Goal: Information Seeking & Learning: Learn about a topic

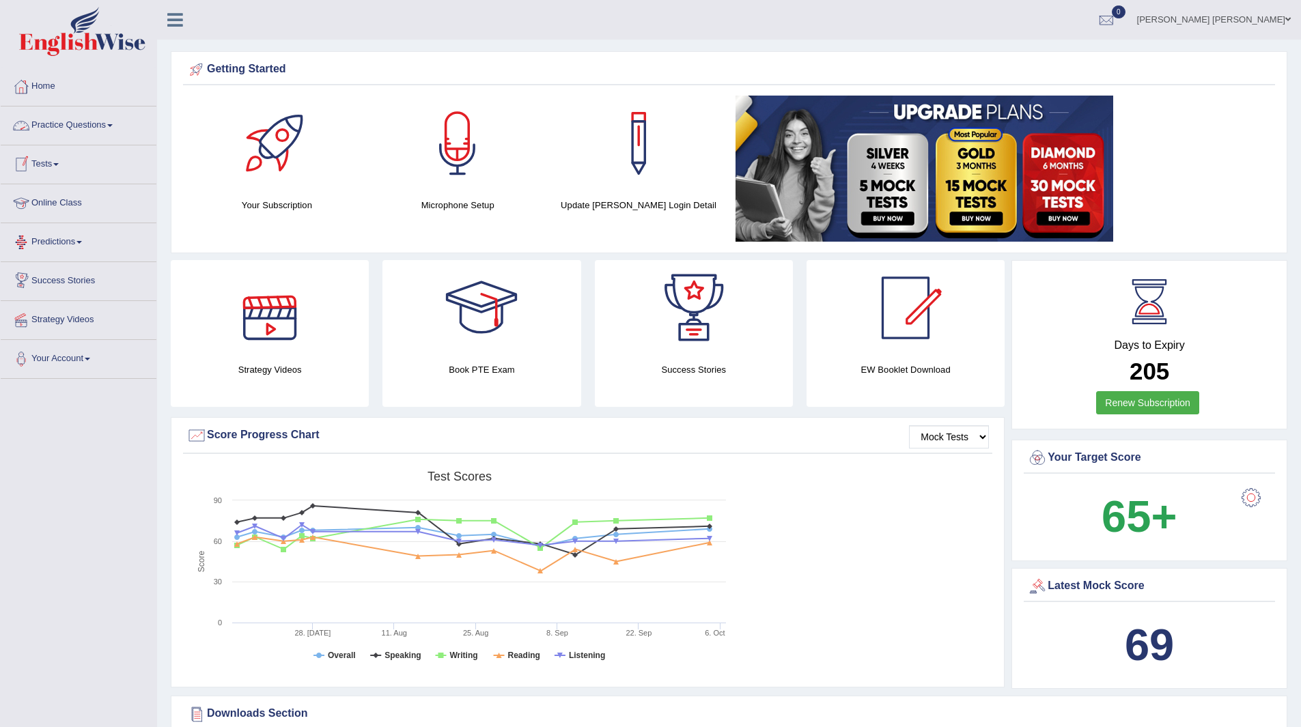
click at [69, 129] on link "Practice Questions" at bounding box center [79, 124] width 156 height 34
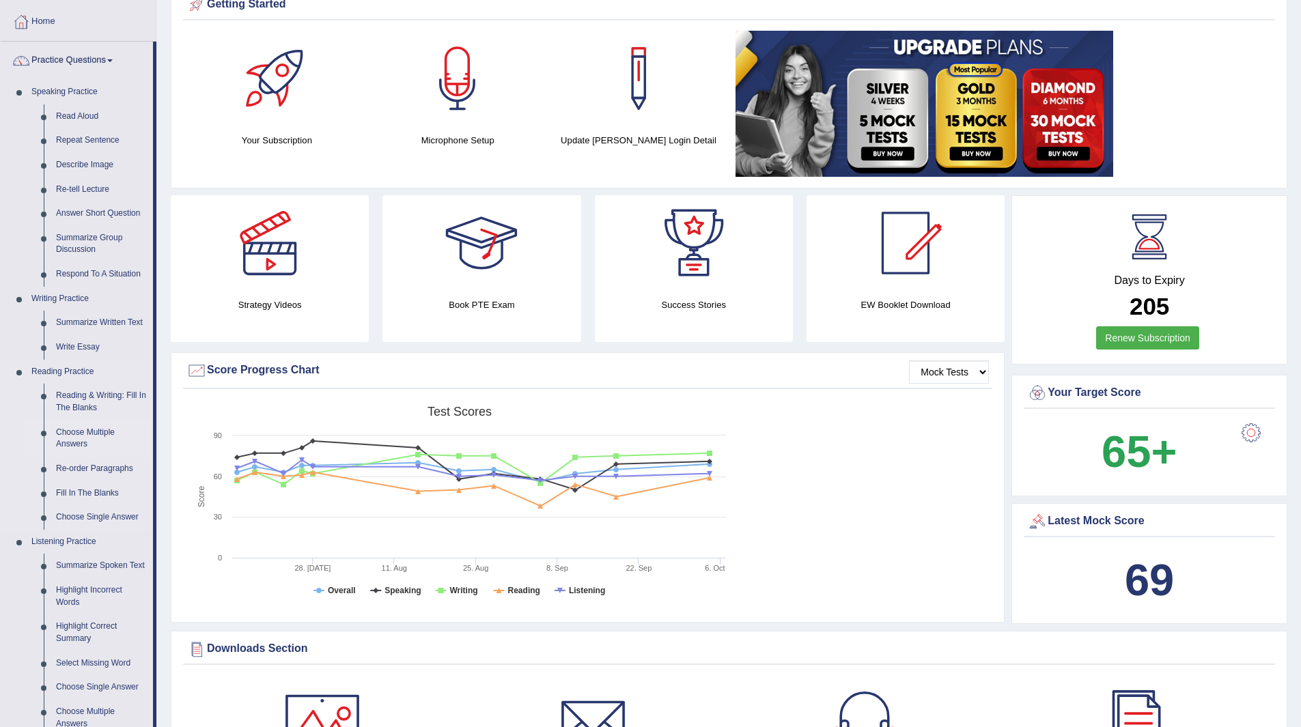
scroll to position [205, 0]
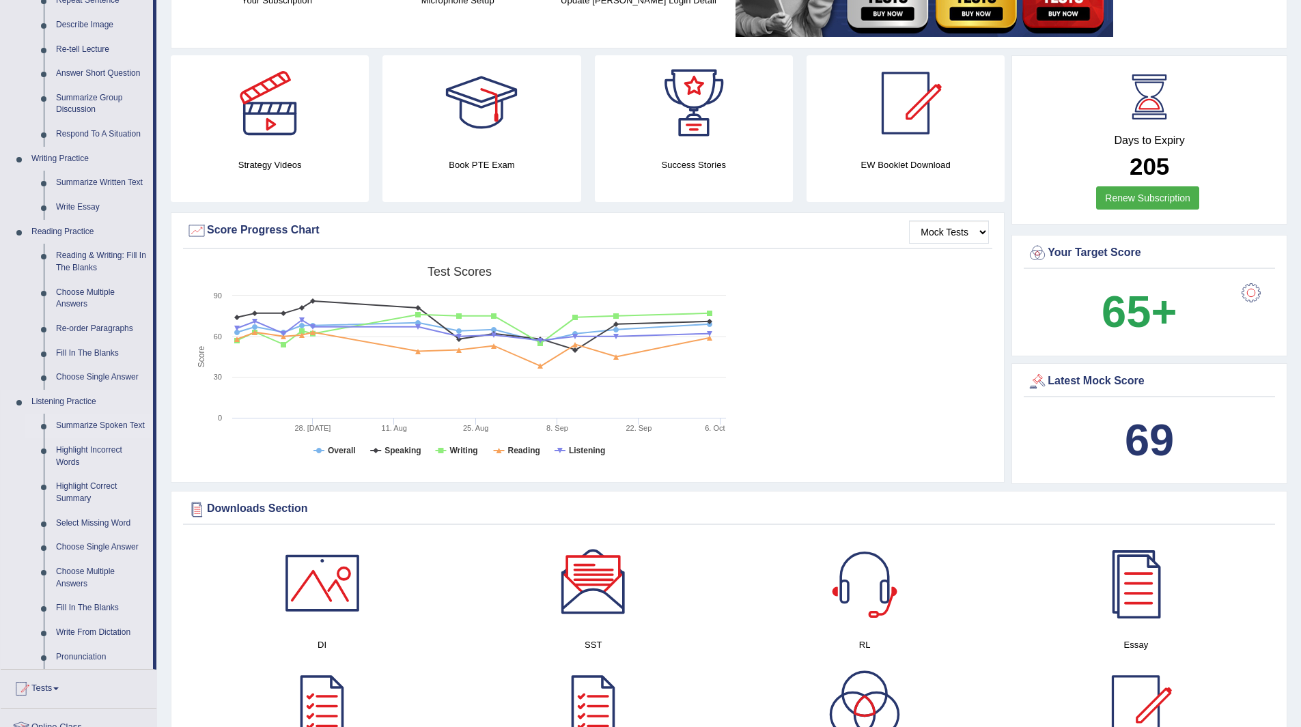
click at [92, 420] on link "Summarize Spoken Text" at bounding box center [101, 426] width 103 height 25
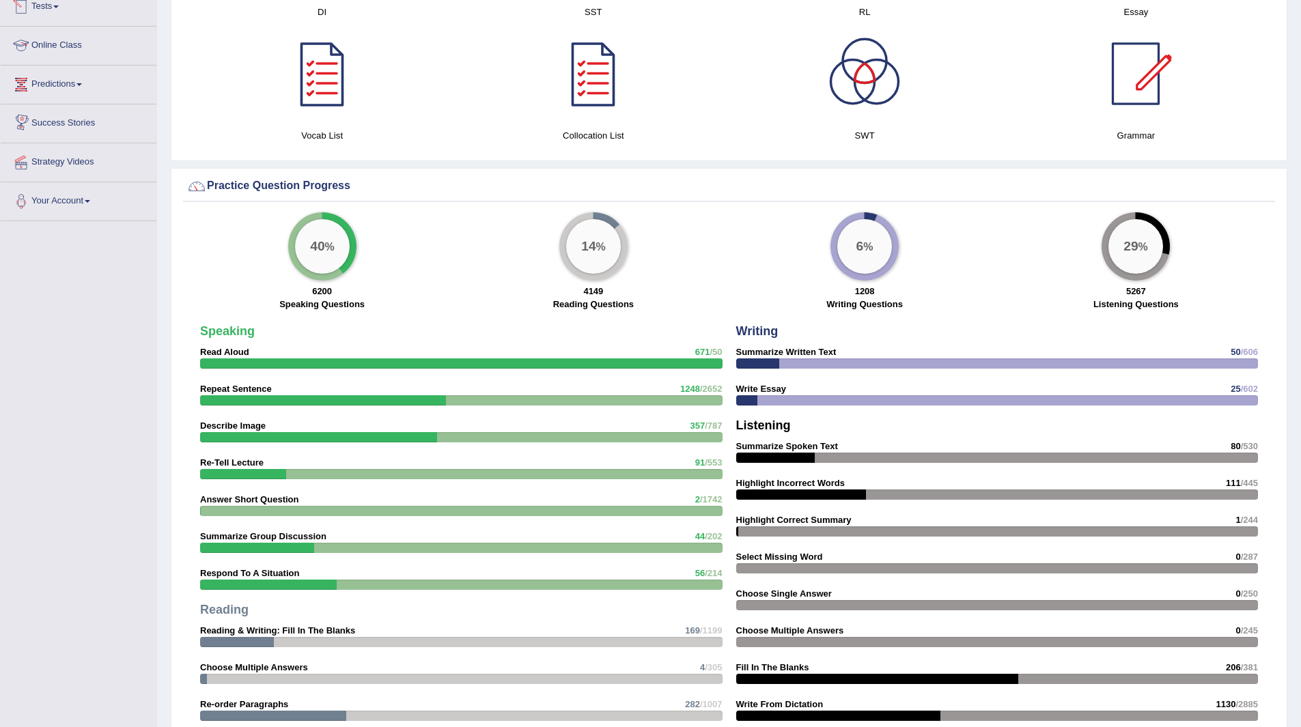
scroll to position [742, 0]
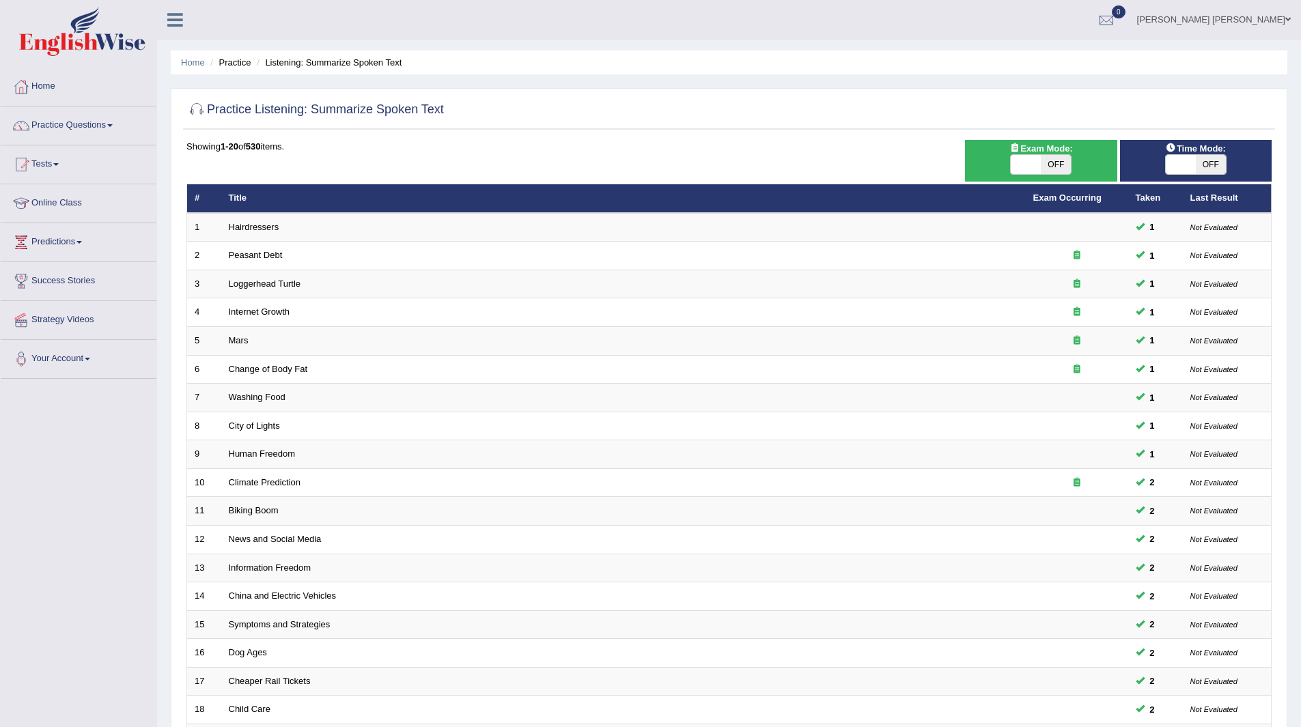
click at [1213, 161] on span "OFF" at bounding box center [1211, 164] width 30 height 19
checkbox input "true"
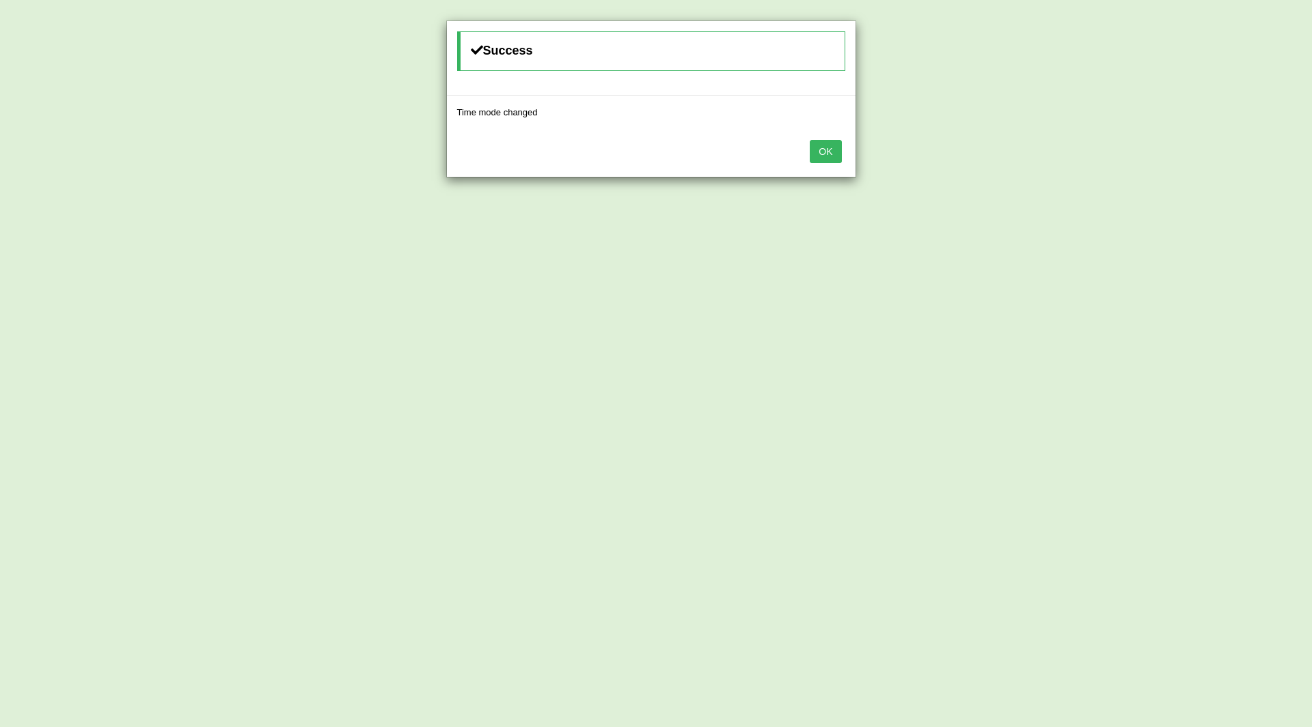
click at [823, 147] on button "OK" at bounding box center [824, 151] width 31 height 23
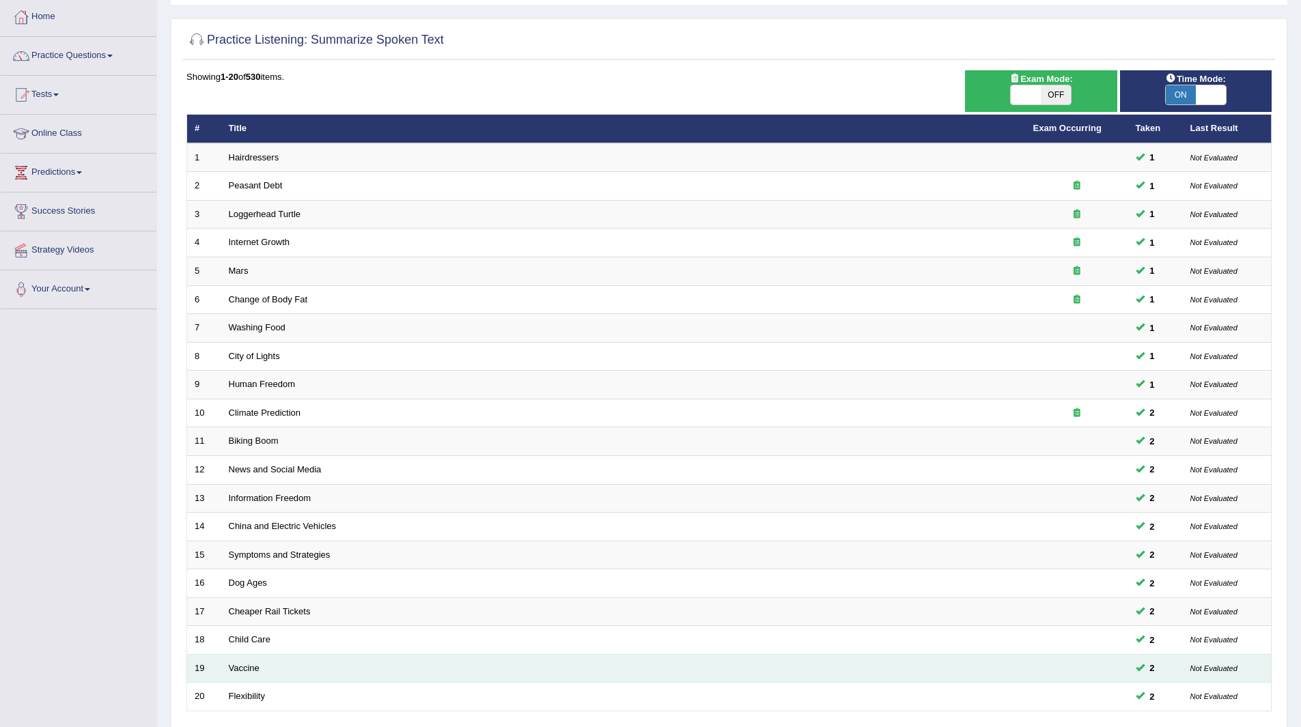
scroll to position [177, 0]
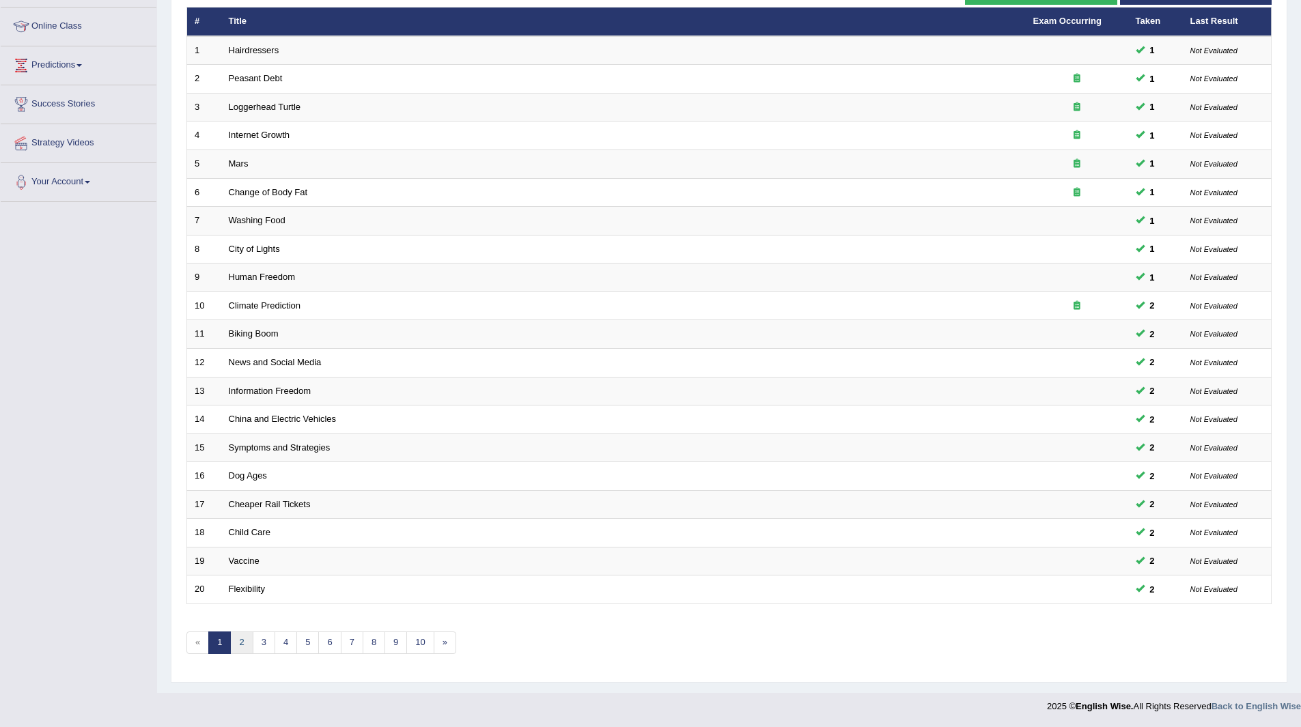
click at [237, 641] on link "2" at bounding box center [241, 643] width 23 height 23
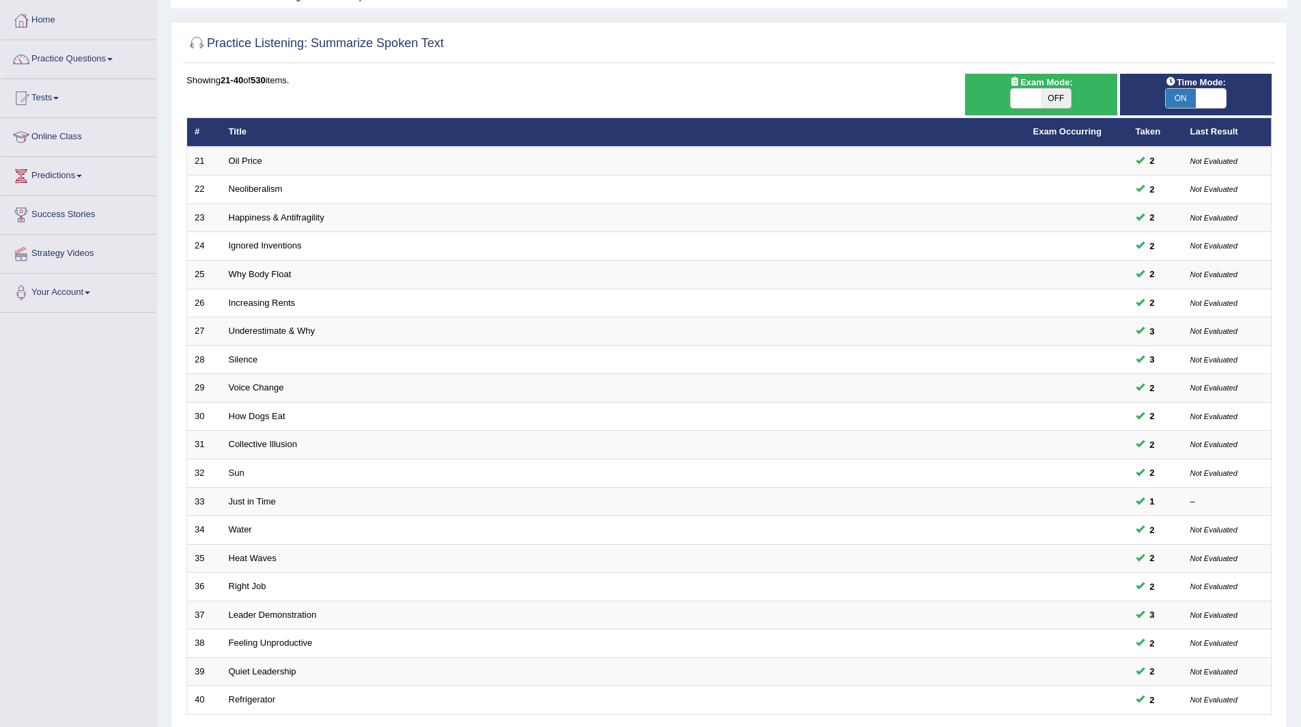
scroll to position [177, 0]
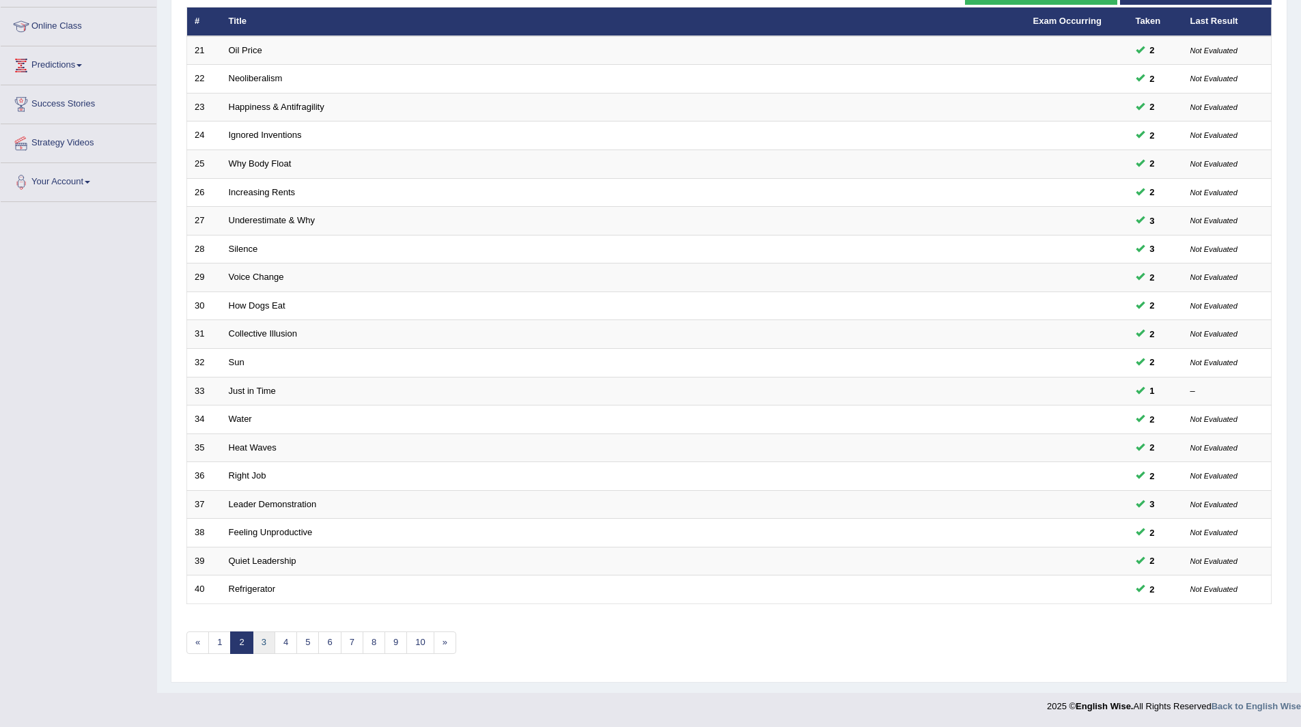
click at [264, 637] on link "3" at bounding box center [264, 643] width 23 height 23
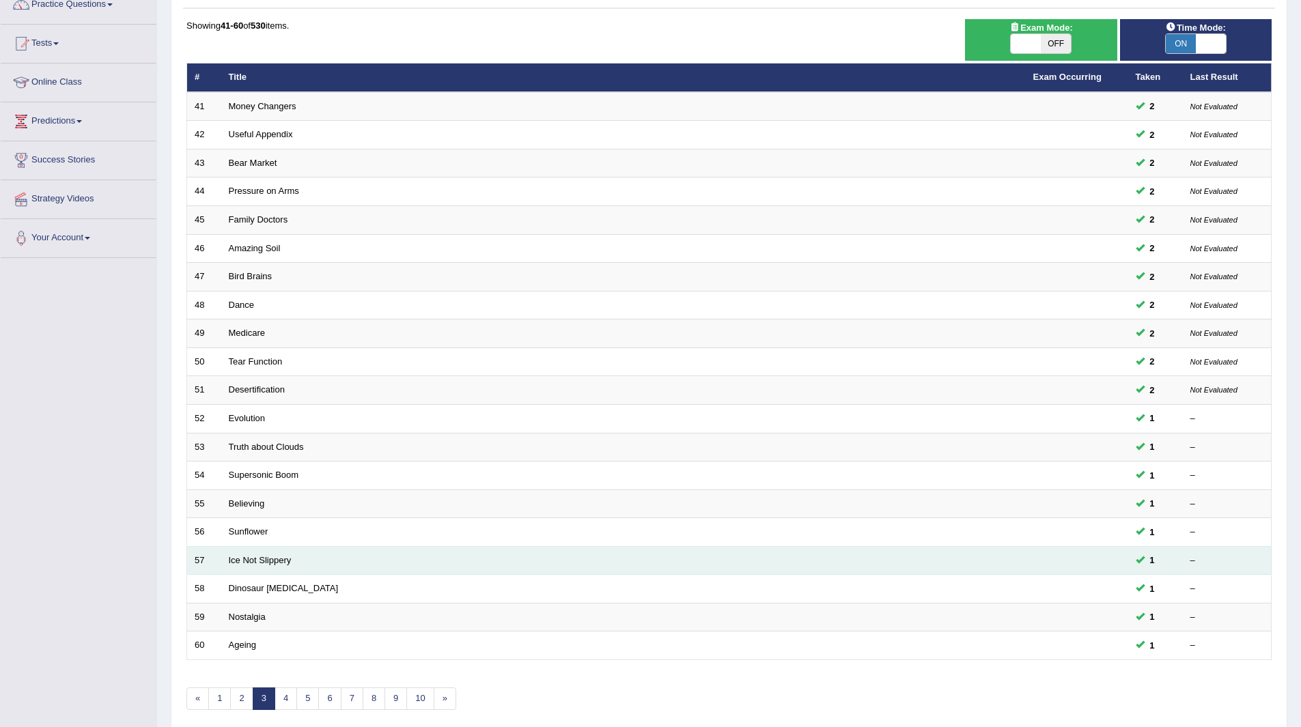
scroll to position [137, 0]
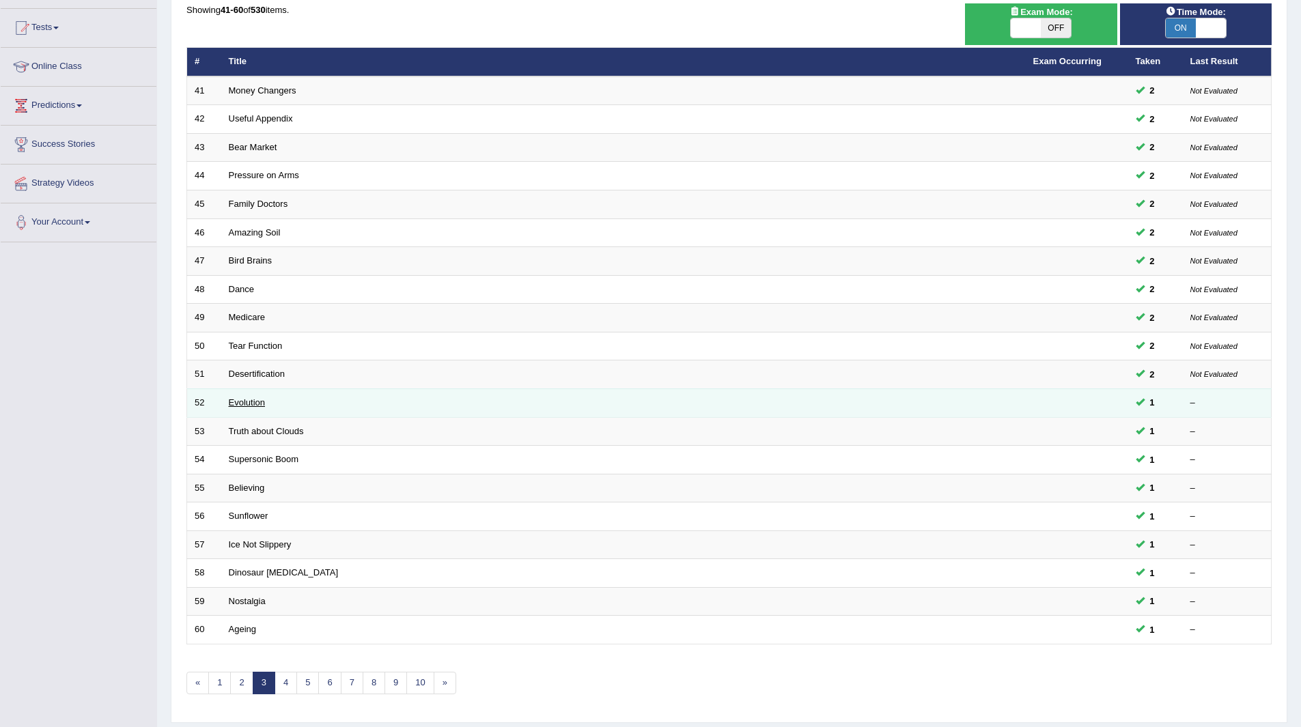
click at [245, 402] on link "Evolution" at bounding box center [247, 403] width 36 height 10
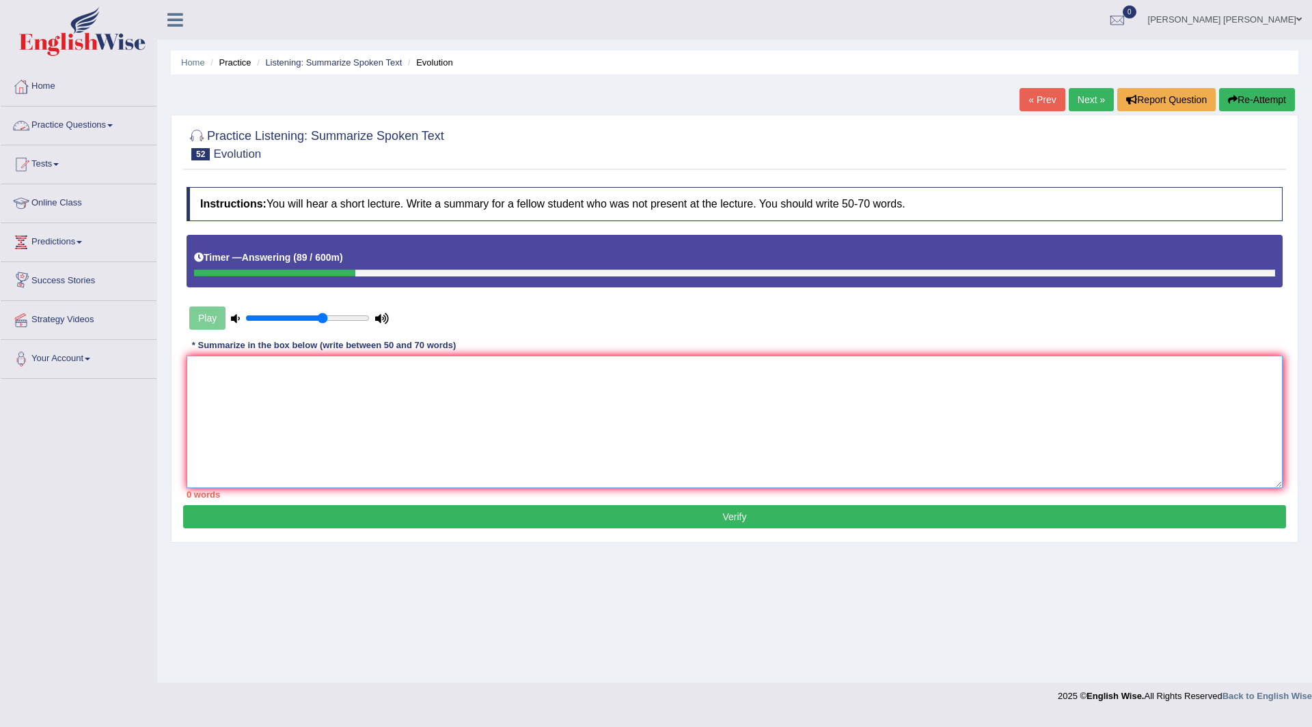
drag, startPoint x: 355, startPoint y: 419, endPoint x: 611, endPoint y: 18, distance: 475.8
click at [411, 331] on div "Instructions: You will hear a short lecture. Write a summary for a fellow stude…" at bounding box center [734, 342] width 1102 height 325
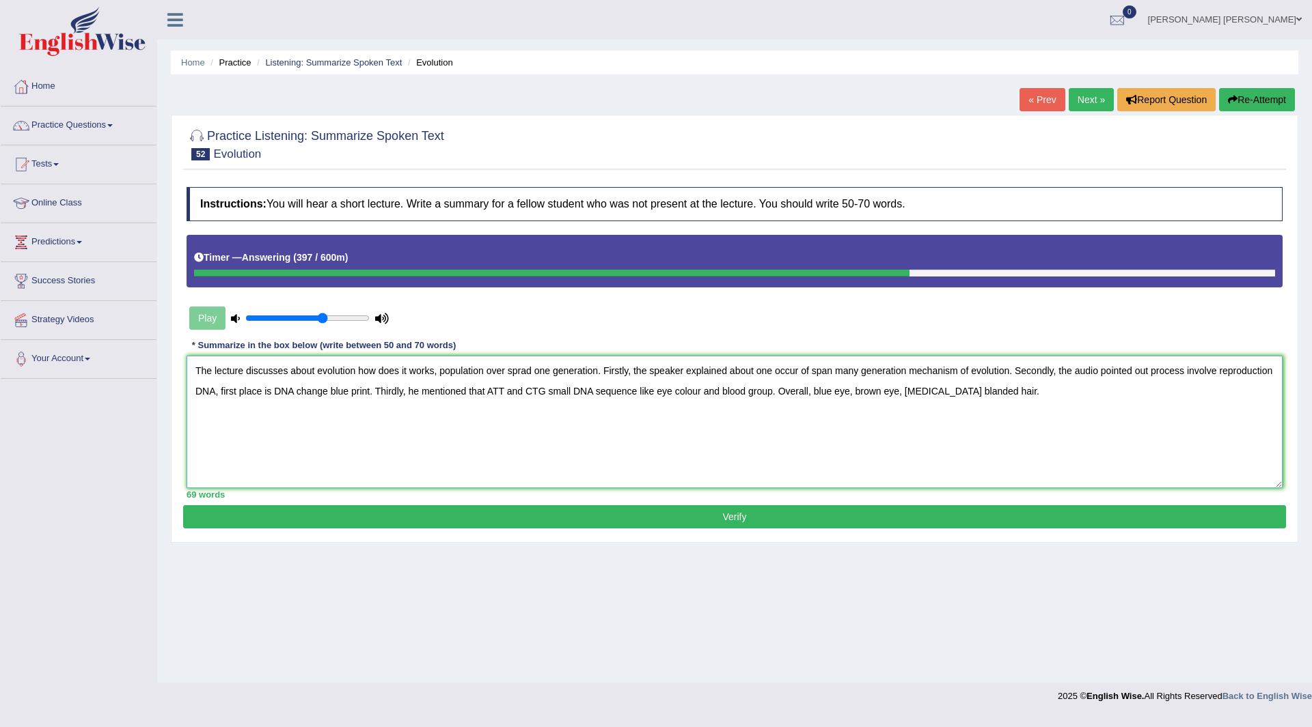
type textarea "The lecture discusses about evolution how does it works, population over sprad …"
click at [684, 515] on button "Verify" at bounding box center [734, 516] width 1102 height 23
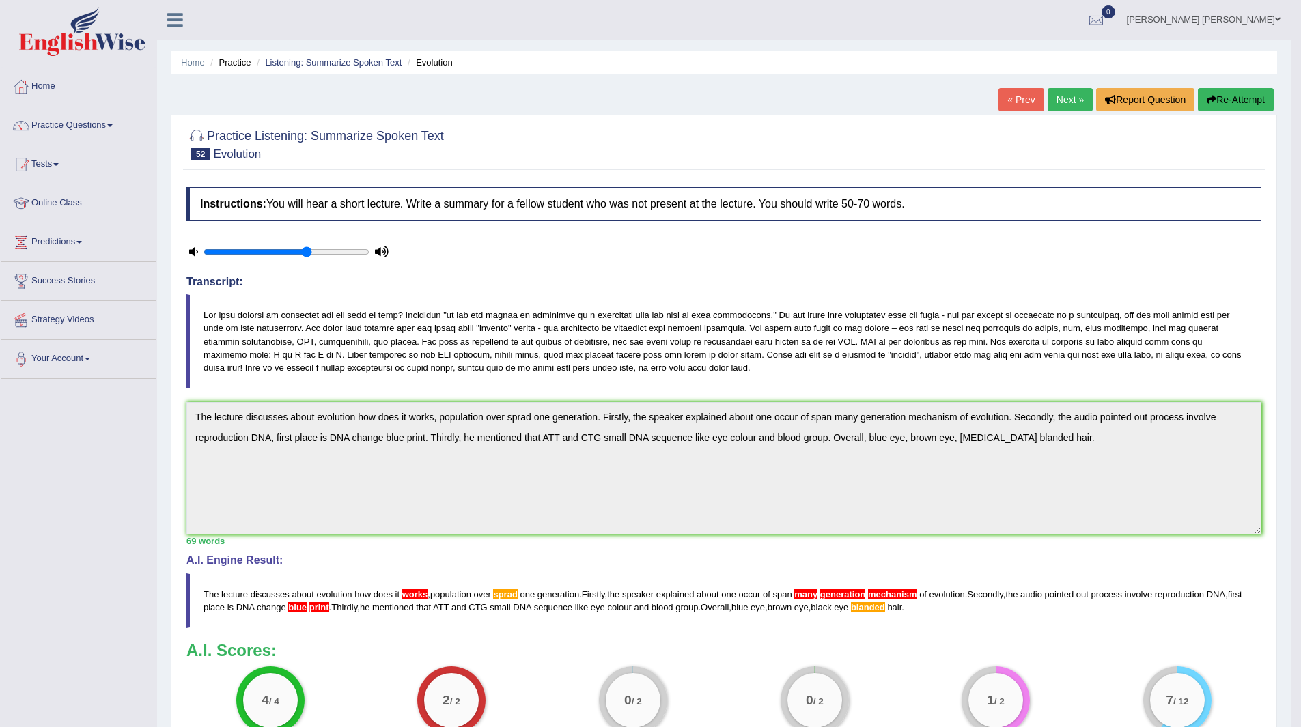
click at [1066, 102] on link "Next »" at bounding box center [1070, 99] width 45 height 23
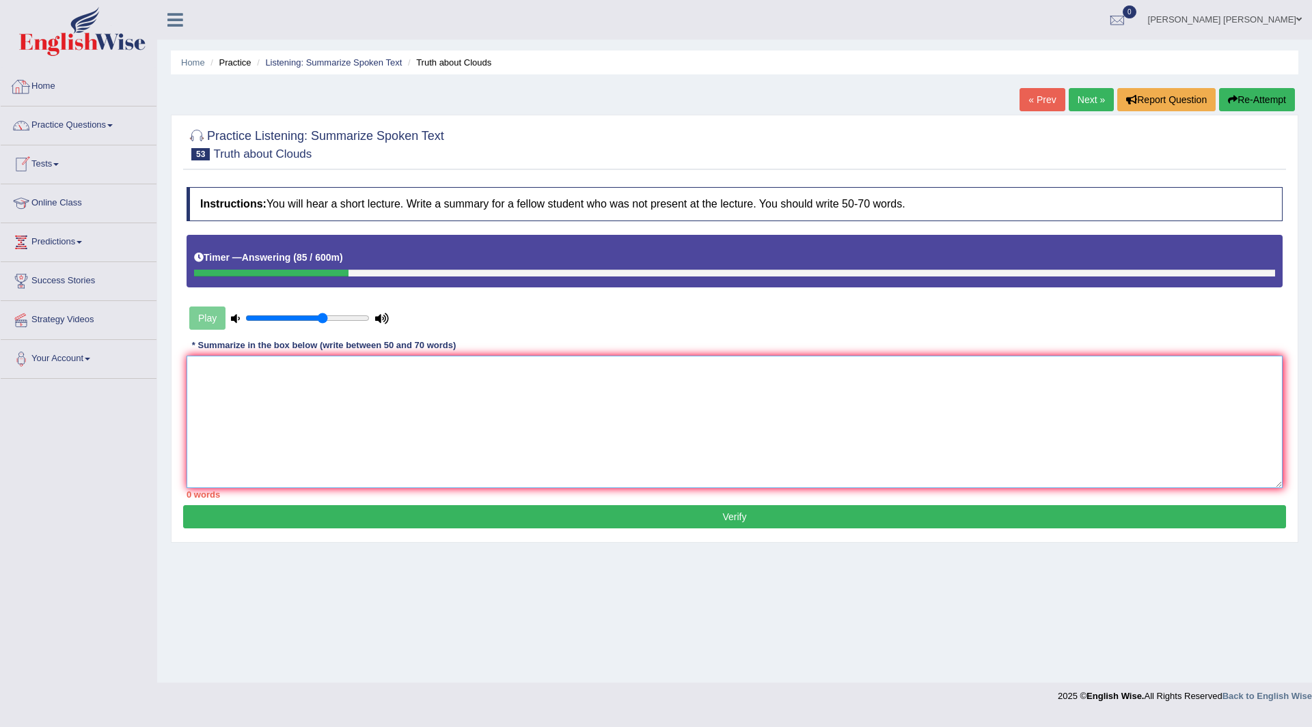
drag, startPoint x: 294, startPoint y: 398, endPoint x: 709, endPoint y: 414, distance: 415.6
click at [385, 414] on textarea at bounding box center [734, 422] width 1096 height 133
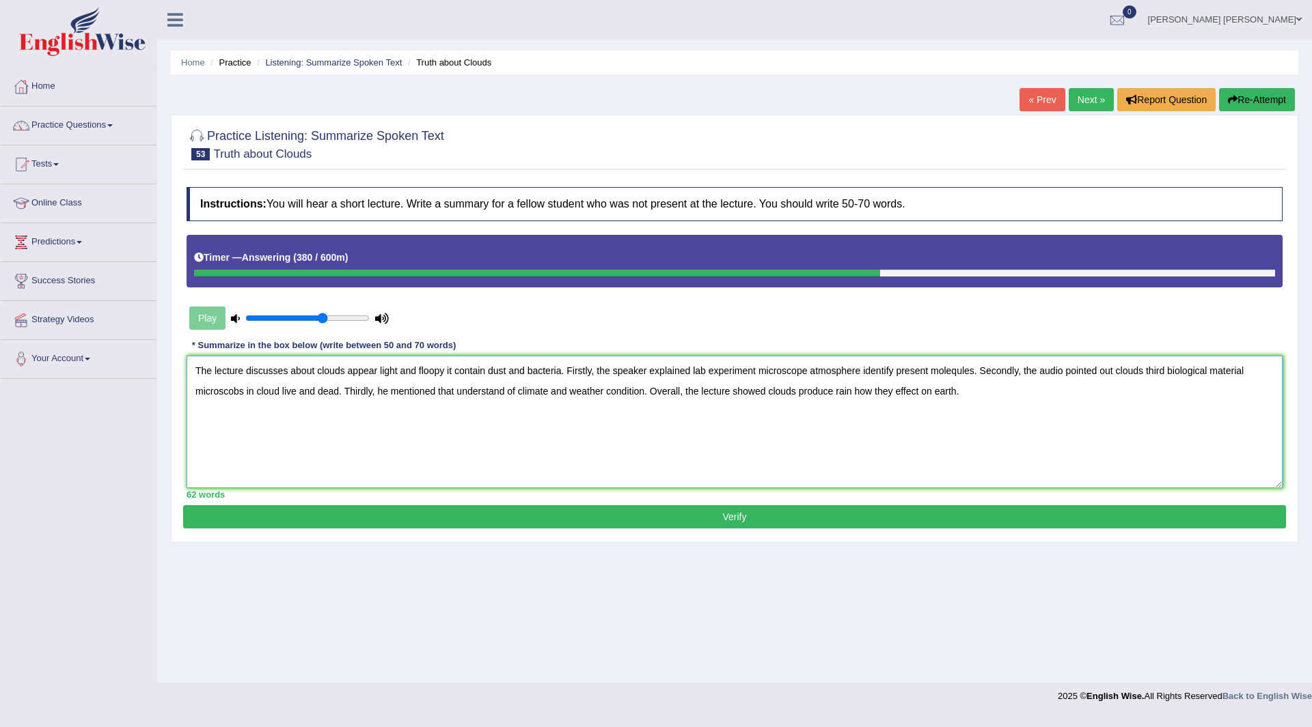
type textarea "The lecture discusses about clouds appear light and floopy it contain dust and …"
click at [679, 514] on button "Verify" at bounding box center [734, 516] width 1102 height 23
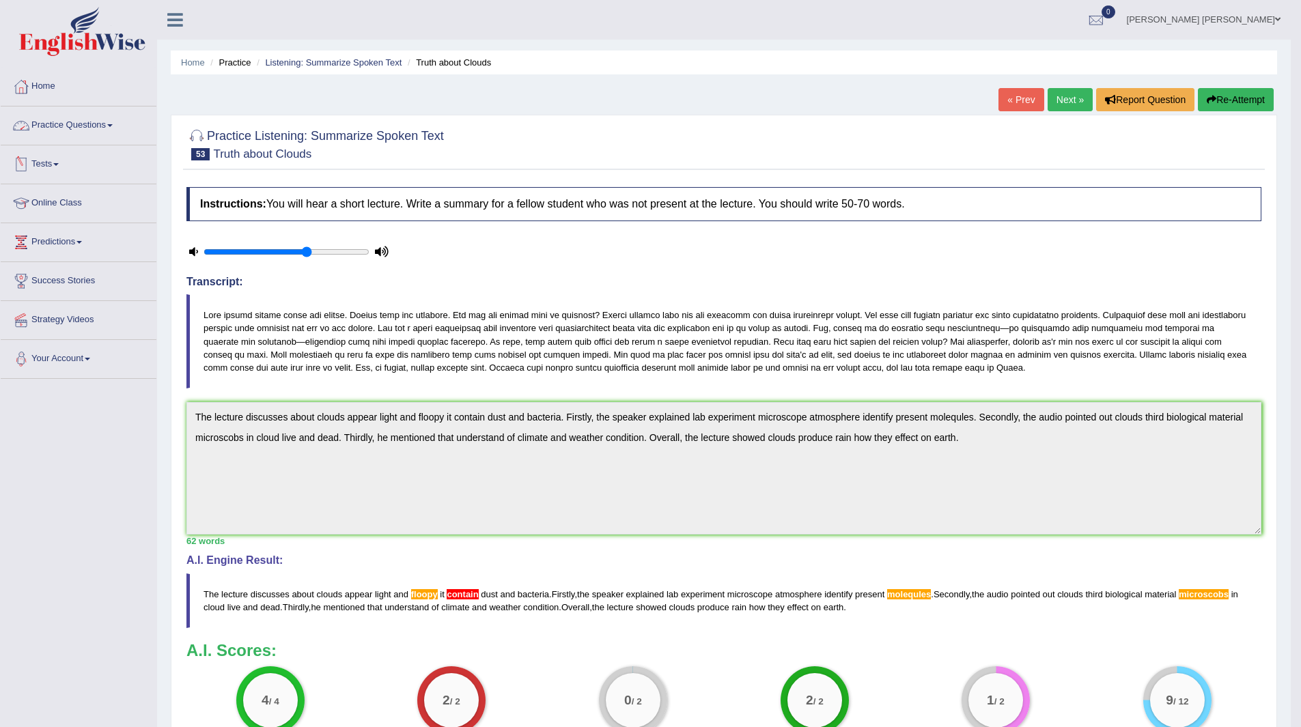
click at [61, 117] on link "Practice Questions" at bounding box center [79, 124] width 156 height 34
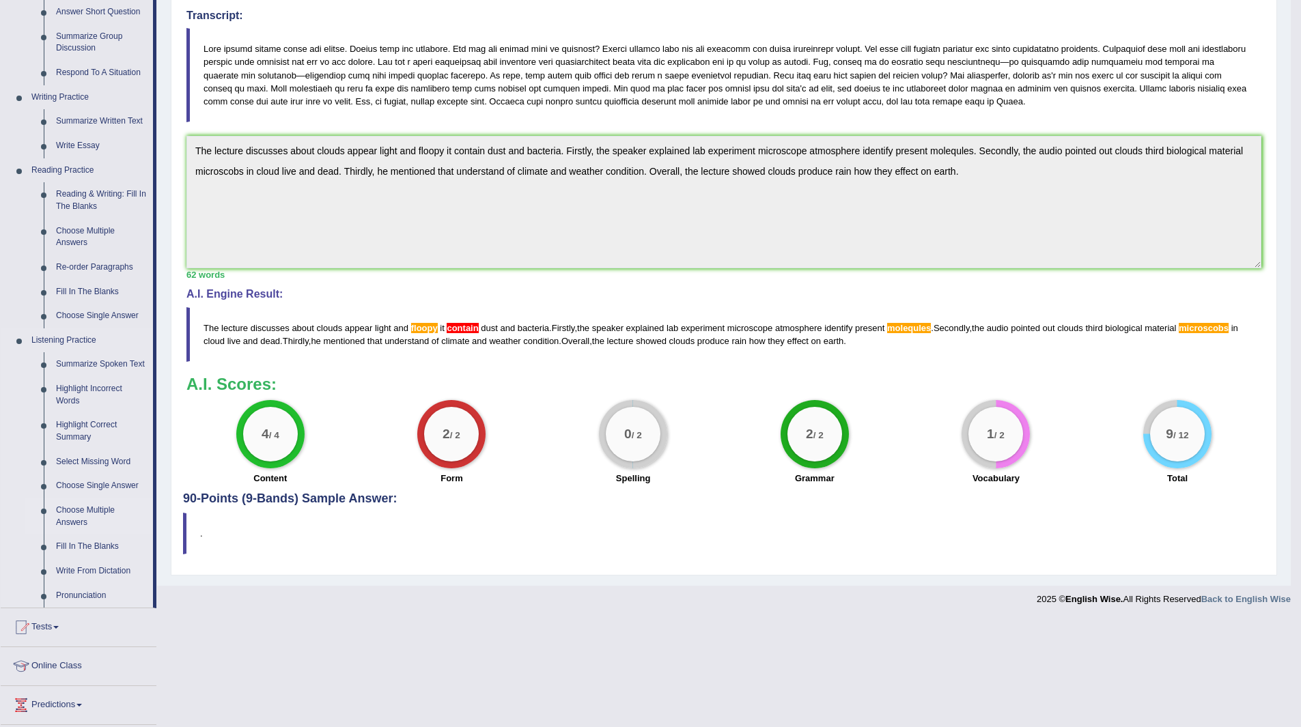
scroll to position [273, 0]
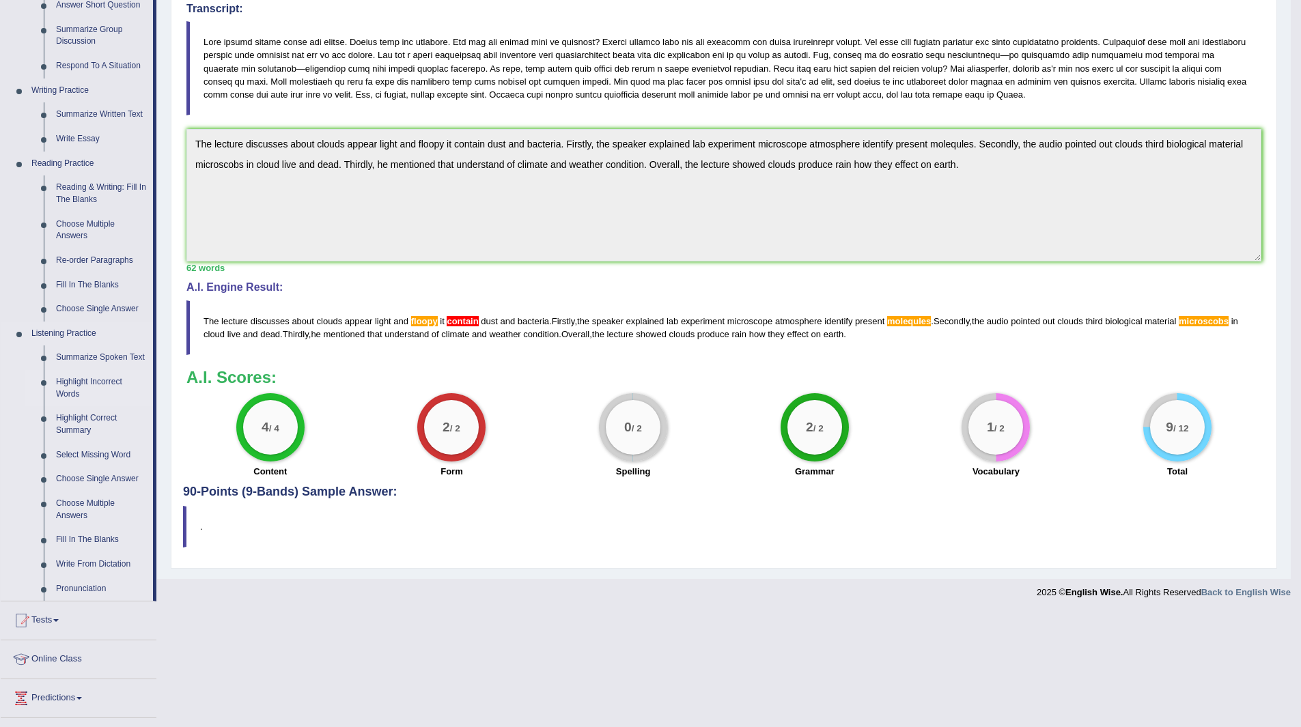
click at [83, 383] on link "Highlight Incorrect Words" at bounding box center [101, 388] width 103 height 36
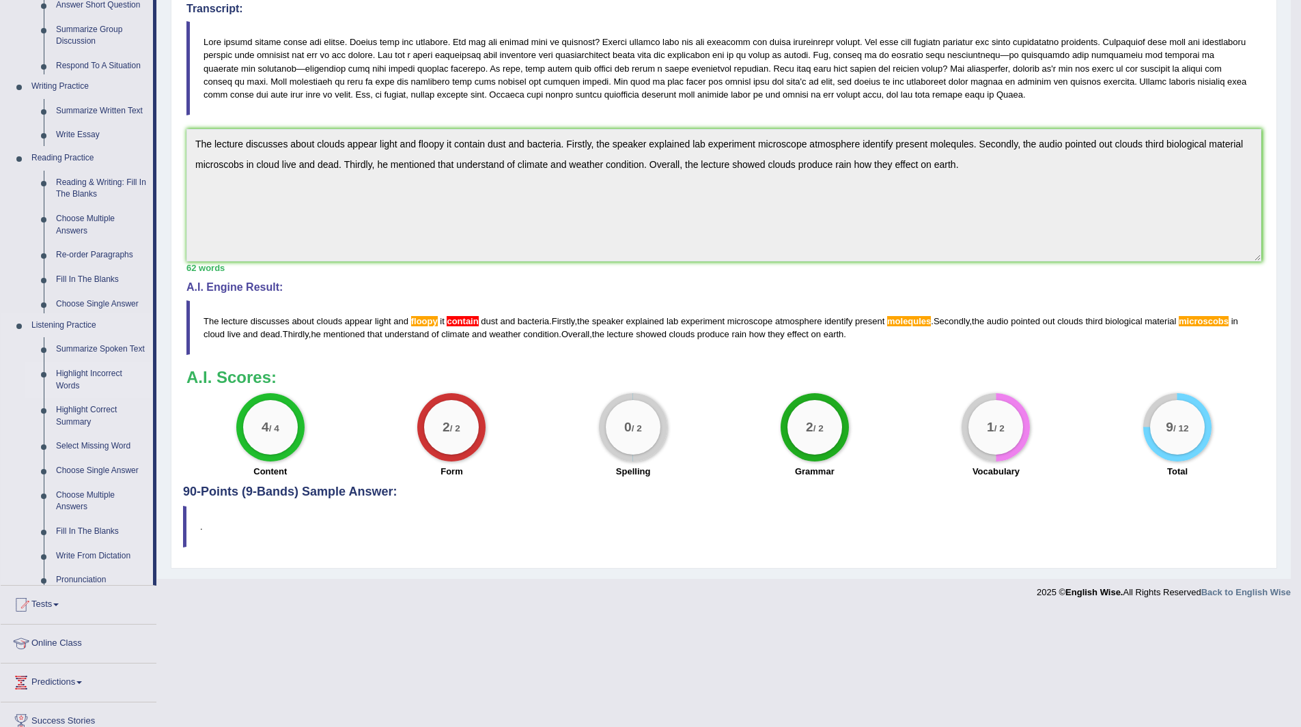
scroll to position [159, 0]
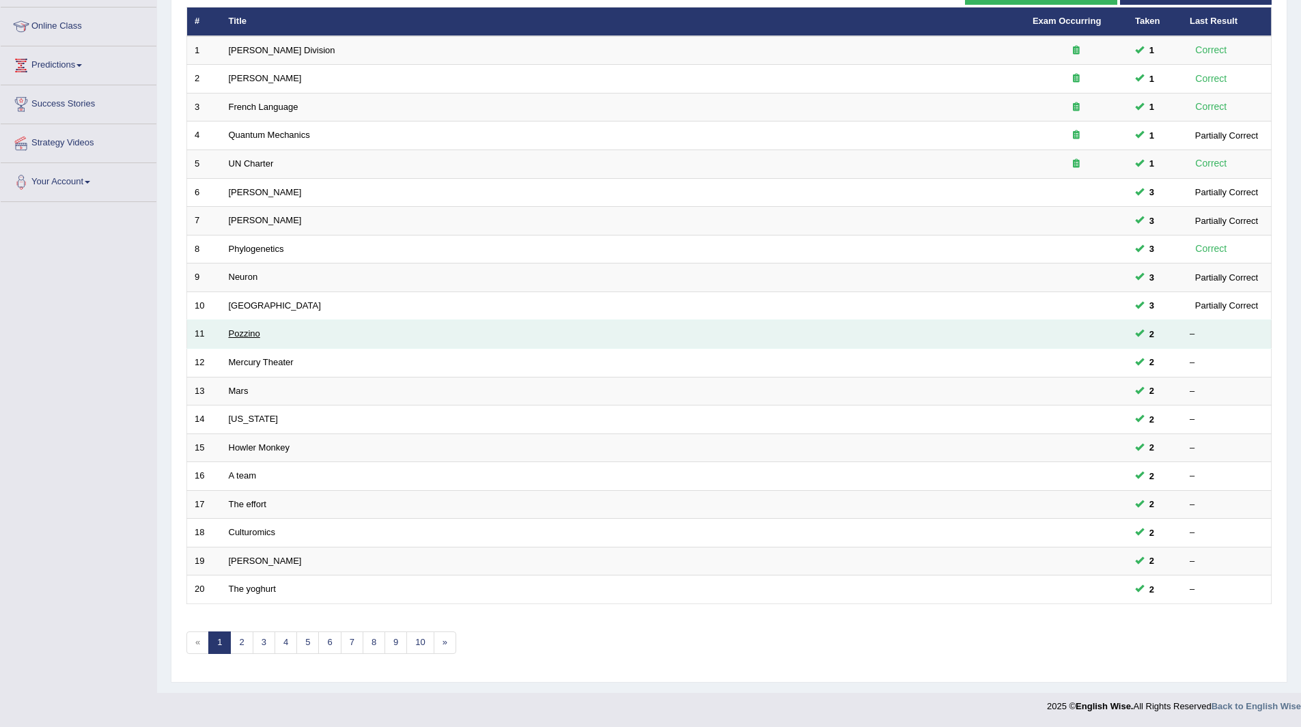
click at [236, 331] on link "Pozzino" at bounding box center [244, 334] width 31 height 10
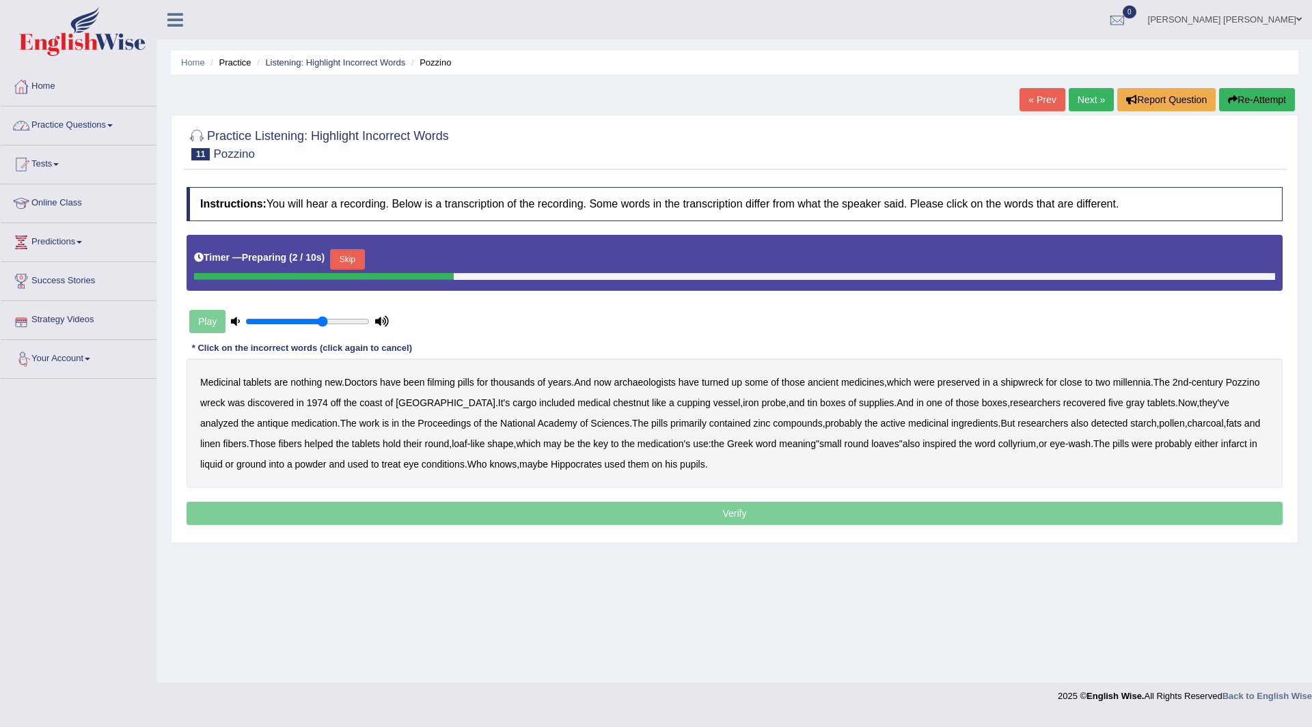
click at [348, 256] on button "Skip" at bounding box center [347, 259] width 34 height 20
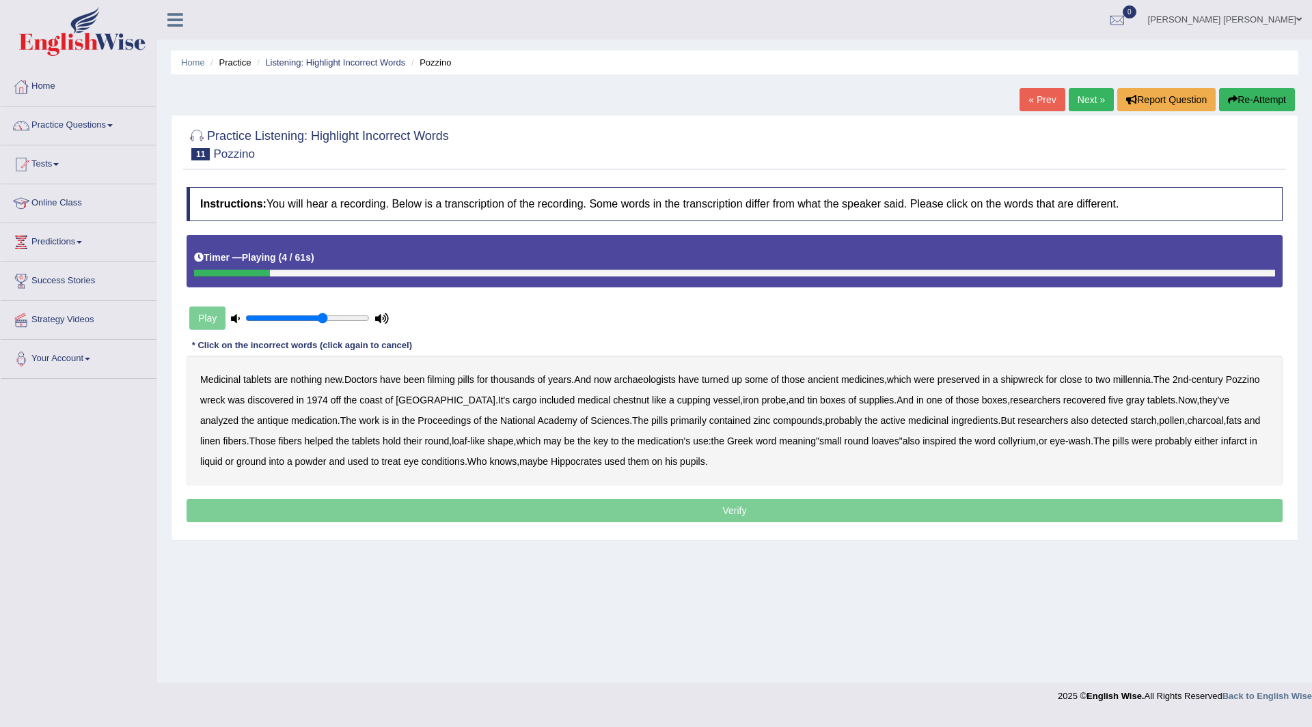
click at [451, 381] on b "filming" at bounding box center [440, 379] width 27 height 11
click at [613, 396] on b "chestnut" at bounding box center [631, 400] width 36 height 11
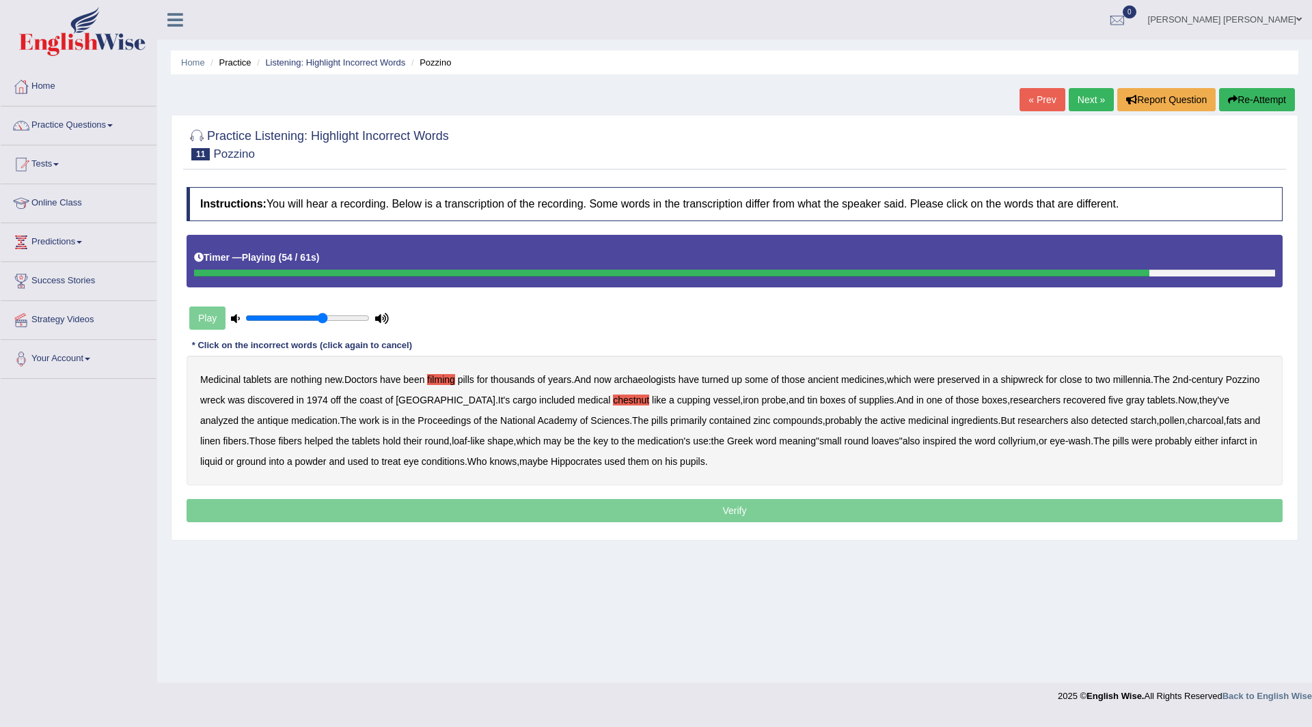
click at [1232, 436] on b "infarct" at bounding box center [1234, 441] width 26 height 11
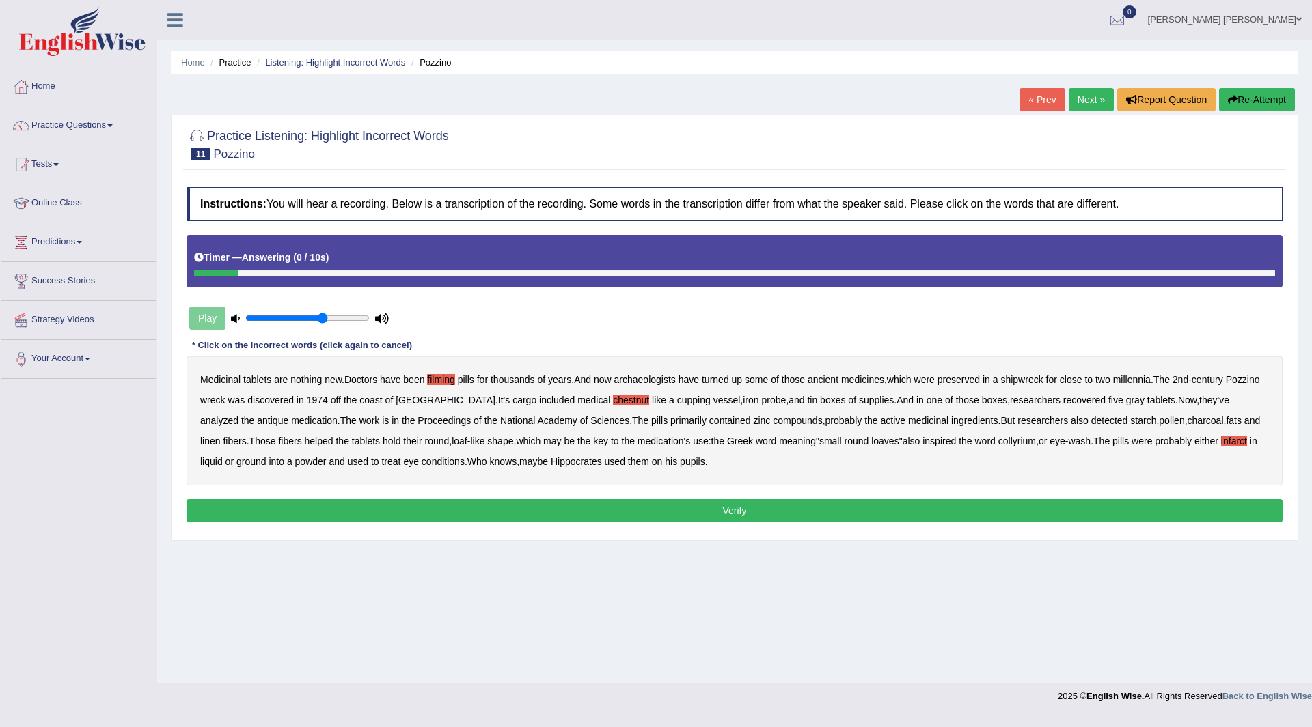
click at [540, 509] on button "Verify" at bounding box center [734, 510] width 1096 height 23
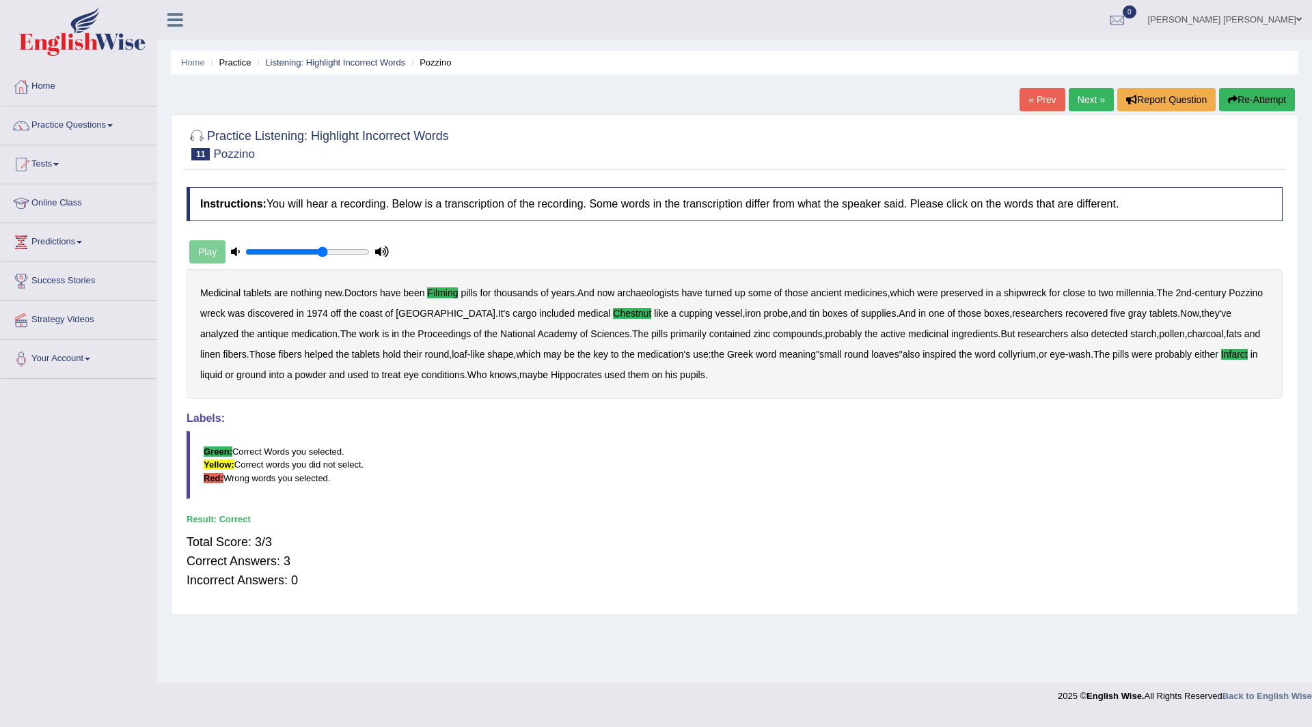
click at [1091, 96] on link "Next »" at bounding box center [1090, 99] width 45 height 23
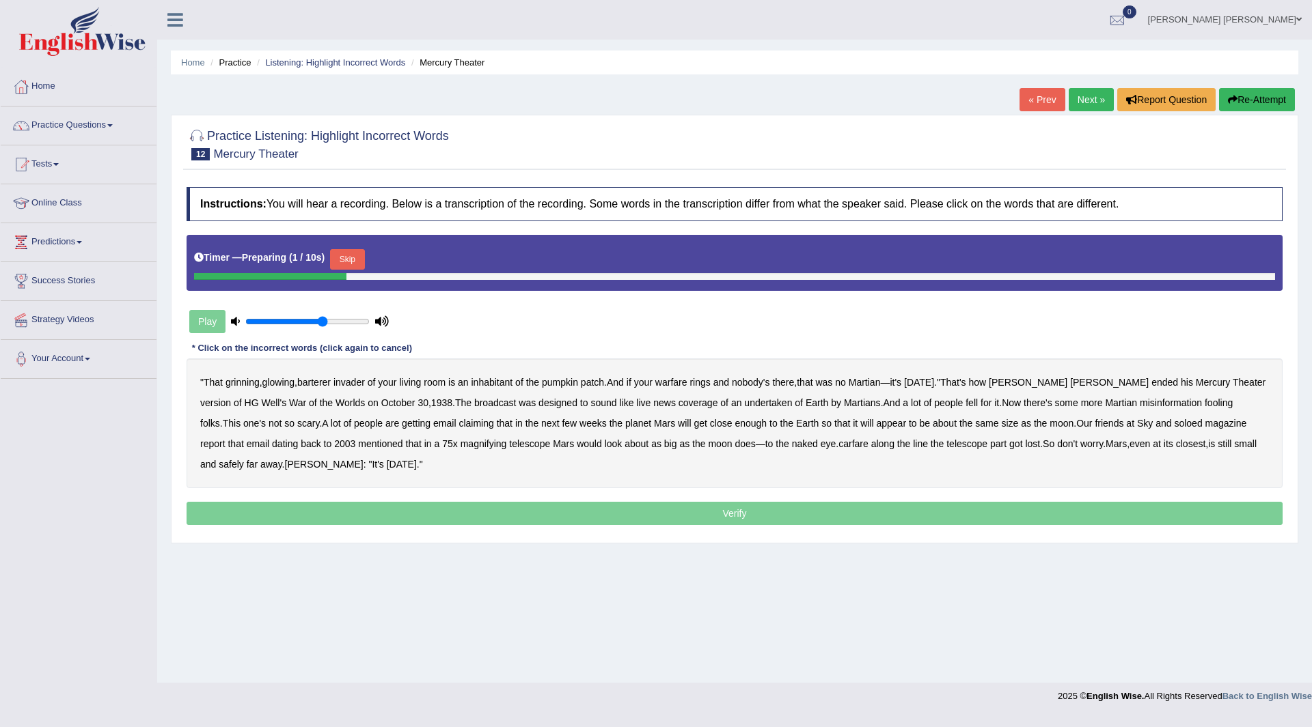
click at [341, 258] on button "Skip" at bounding box center [347, 259] width 34 height 20
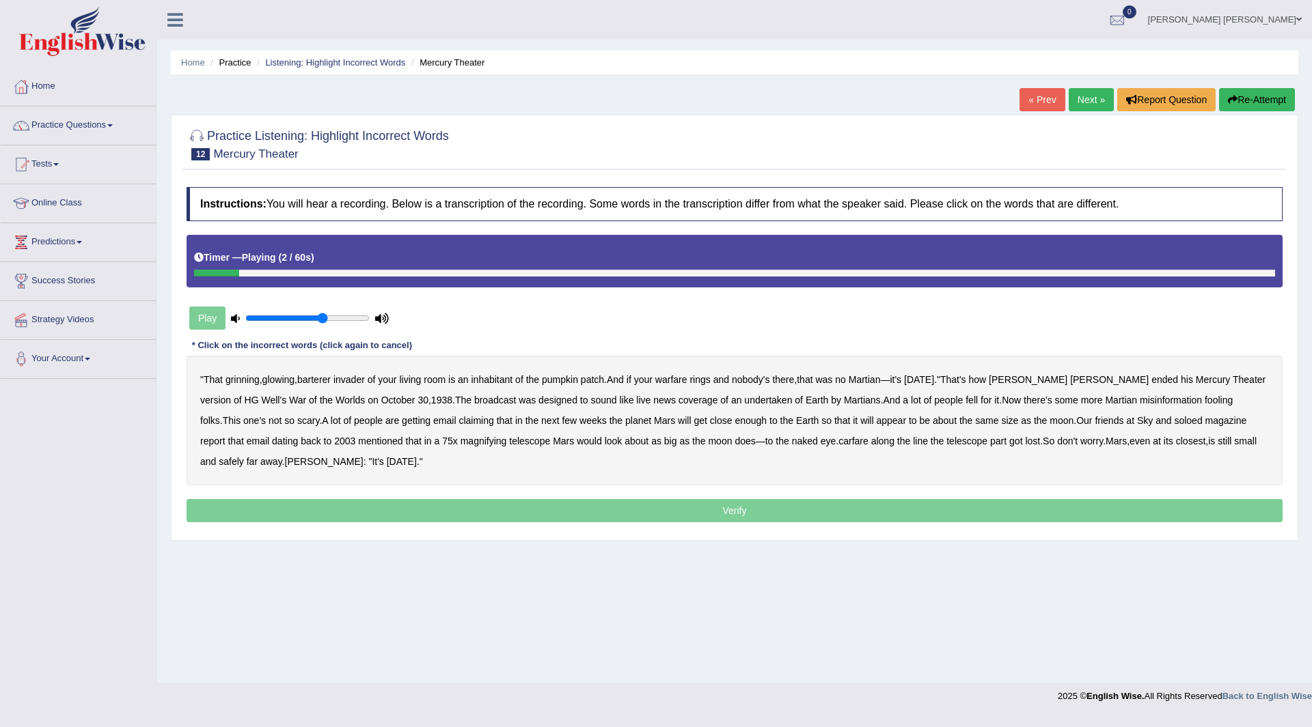
click at [329, 380] on b "barterer" at bounding box center [313, 379] width 33 height 11
click at [687, 379] on b "warfare" at bounding box center [671, 379] width 32 height 11
click at [744, 402] on b "undertaken" at bounding box center [768, 400] width 48 height 11
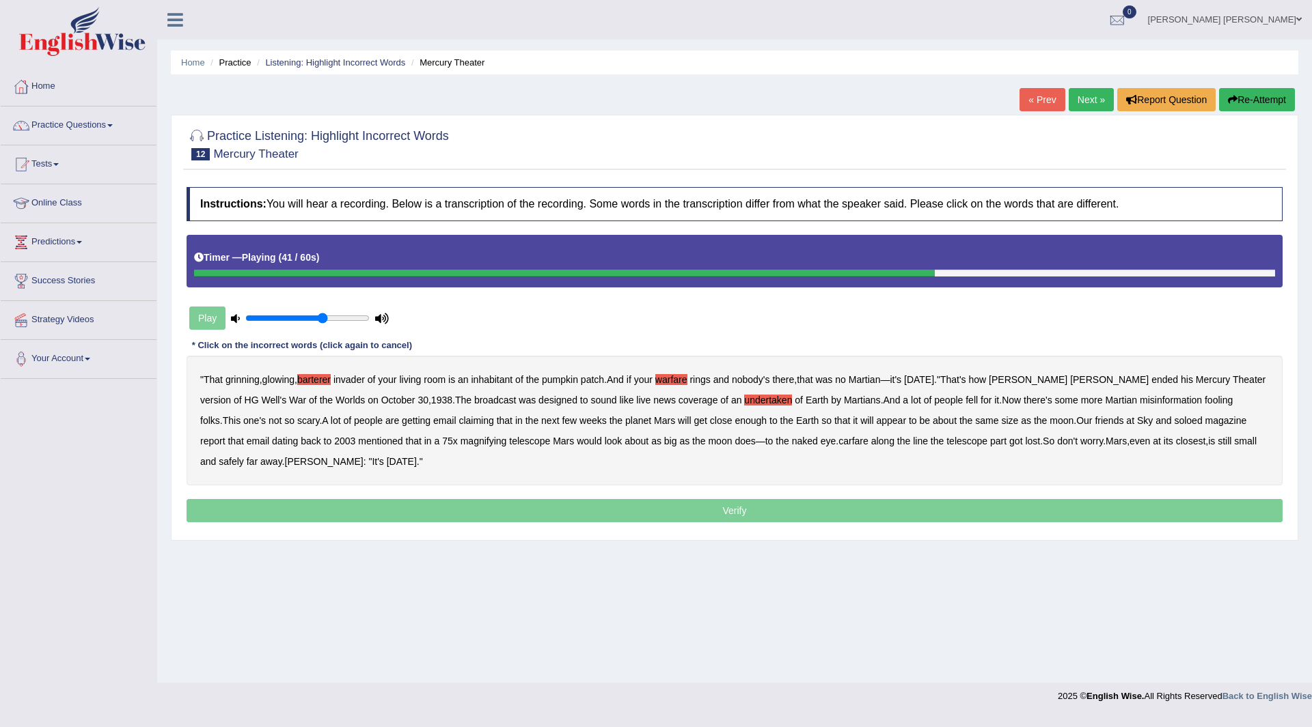
click at [1174, 422] on b "soloed" at bounding box center [1188, 420] width 28 height 11
click at [838, 442] on b "carfare" at bounding box center [853, 441] width 30 height 11
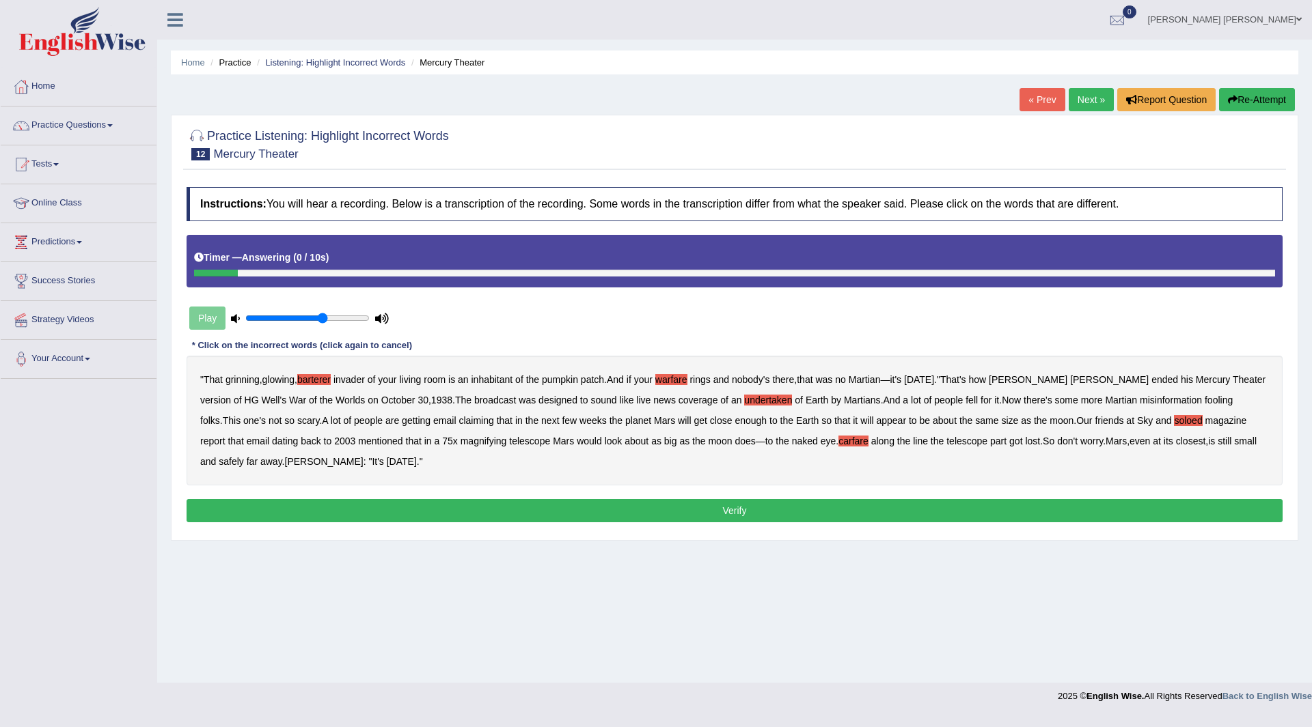
click at [424, 511] on button "Verify" at bounding box center [734, 510] width 1096 height 23
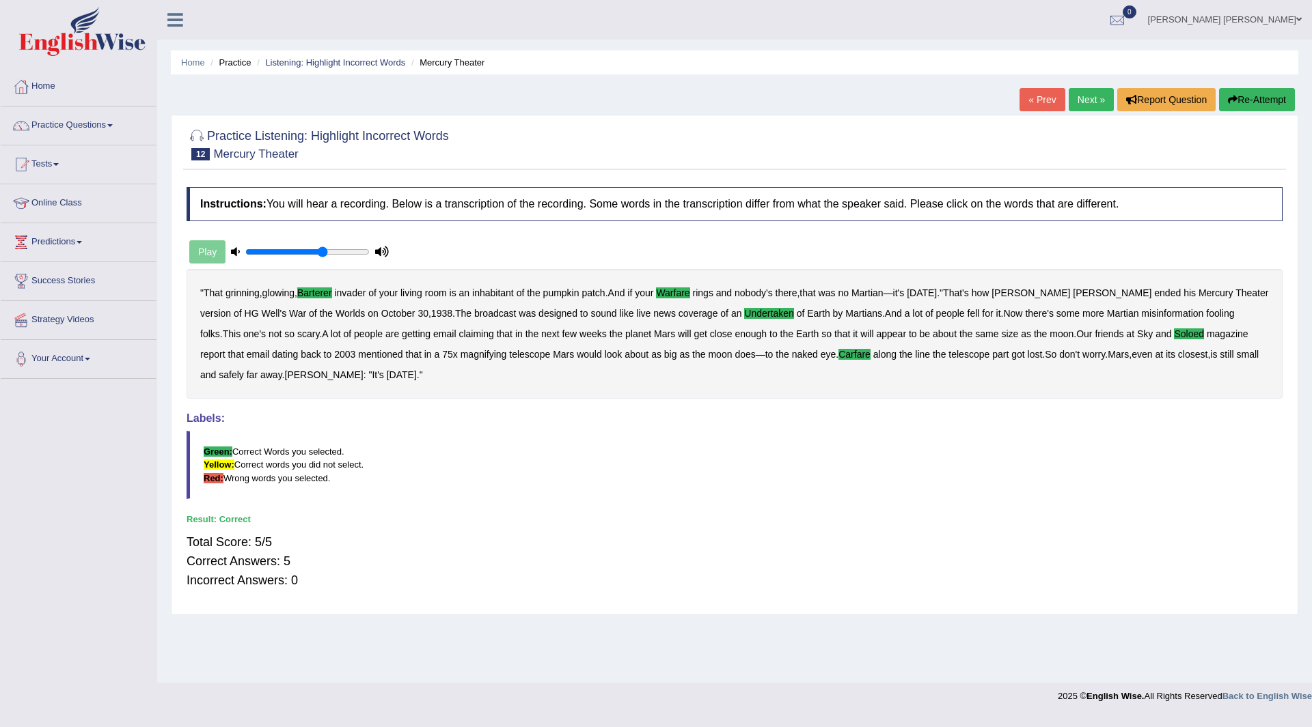
click at [1085, 100] on link "Next »" at bounding box center [1090, 99] width 45 height 23
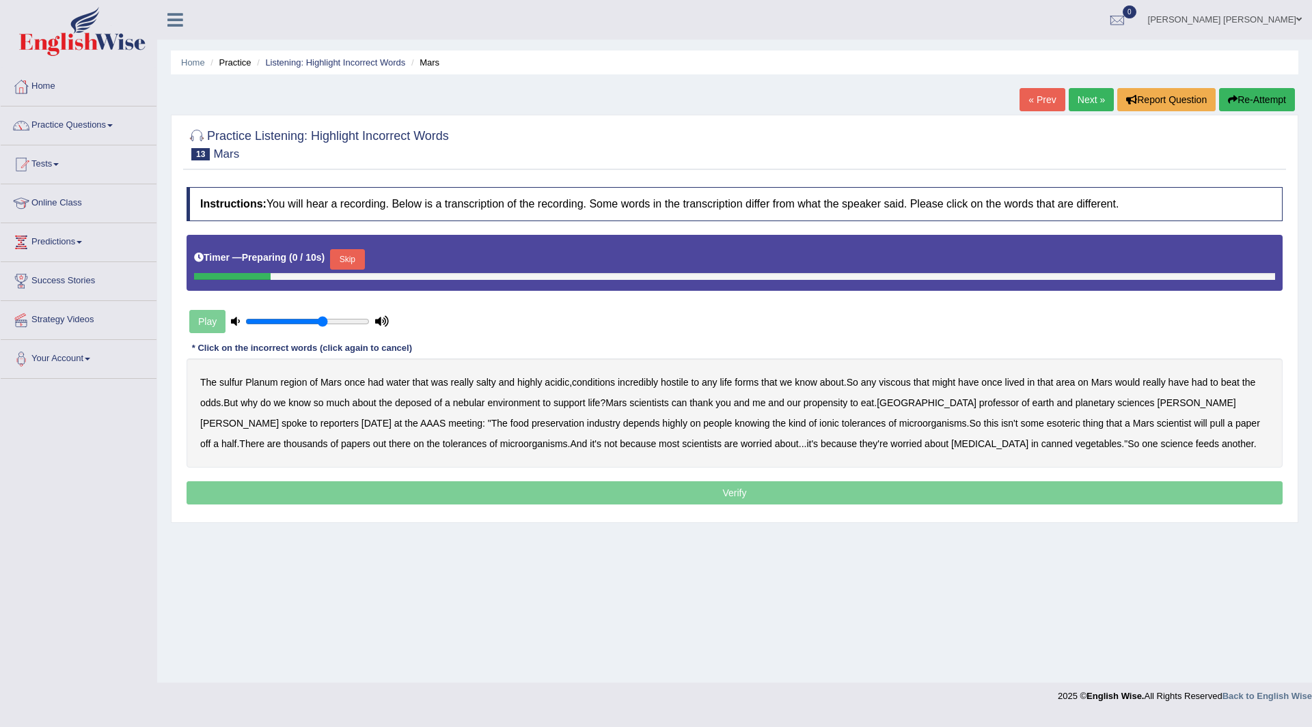
click at [350, 259] on button "Skip" at bounding box center [347, 259] width 34 height 20
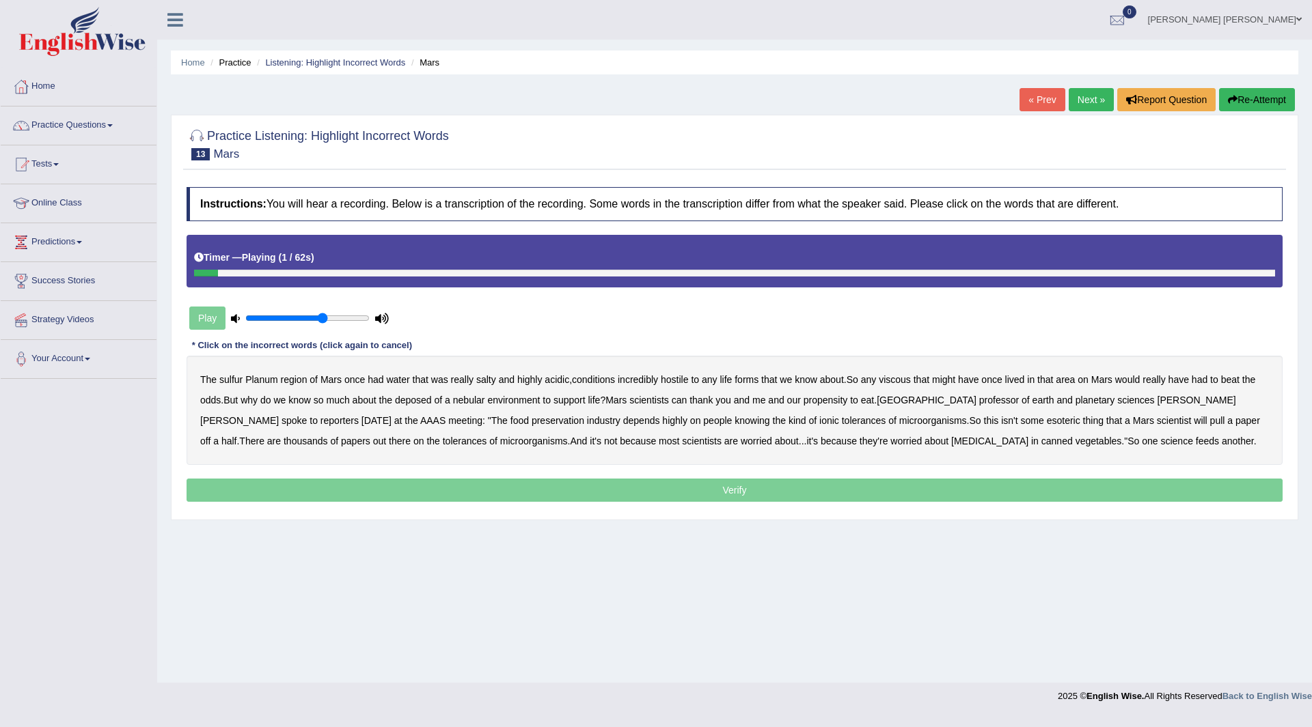
click at [234, 380] on b "sulfur" at bounding box center [230, 379] width 23 height 11
click at [899, 374] on b "viscous" at bounding box center [894, 379] width 32 height 11
click at [413, 402] on b "deposed" at bounding box center [413, 400] width 37 height 11
click at [473, 398] on b "nebular" at bounding box center [469, 400] width 32 height 11
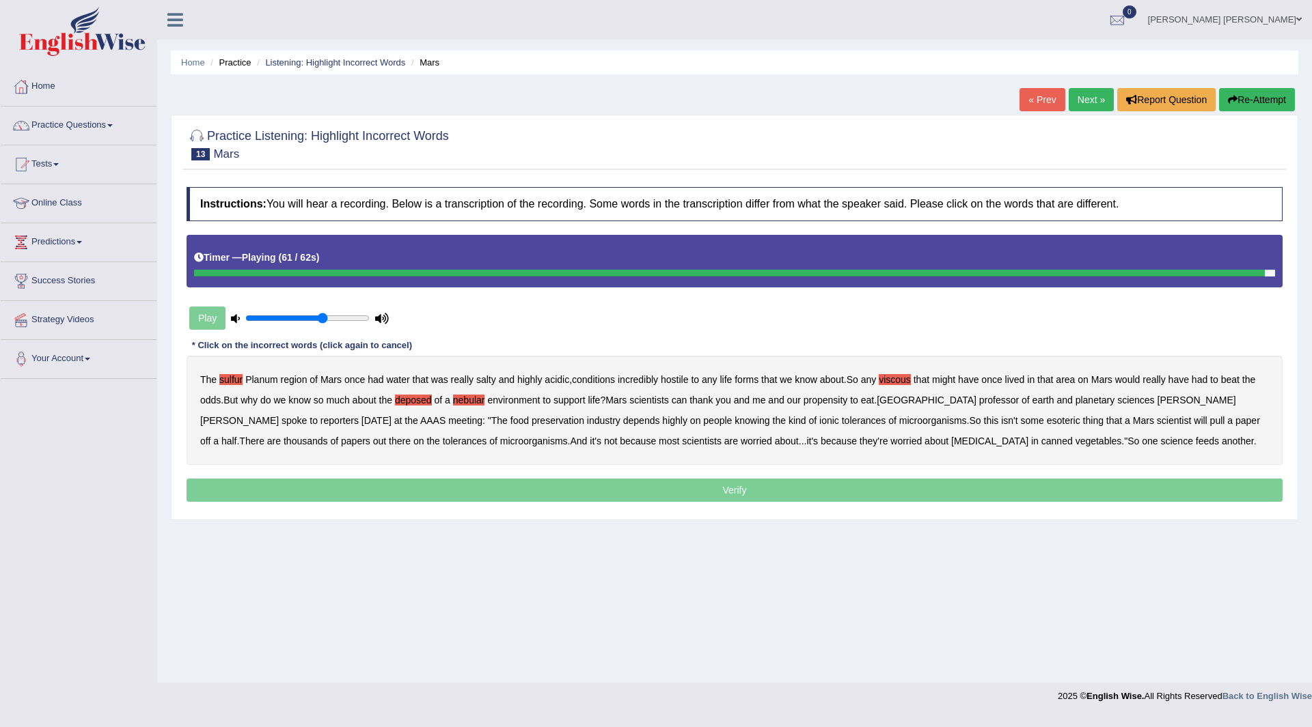
click at [667, 494] on p "Verify" at bounding box center [734, 490] width 1096 height 23
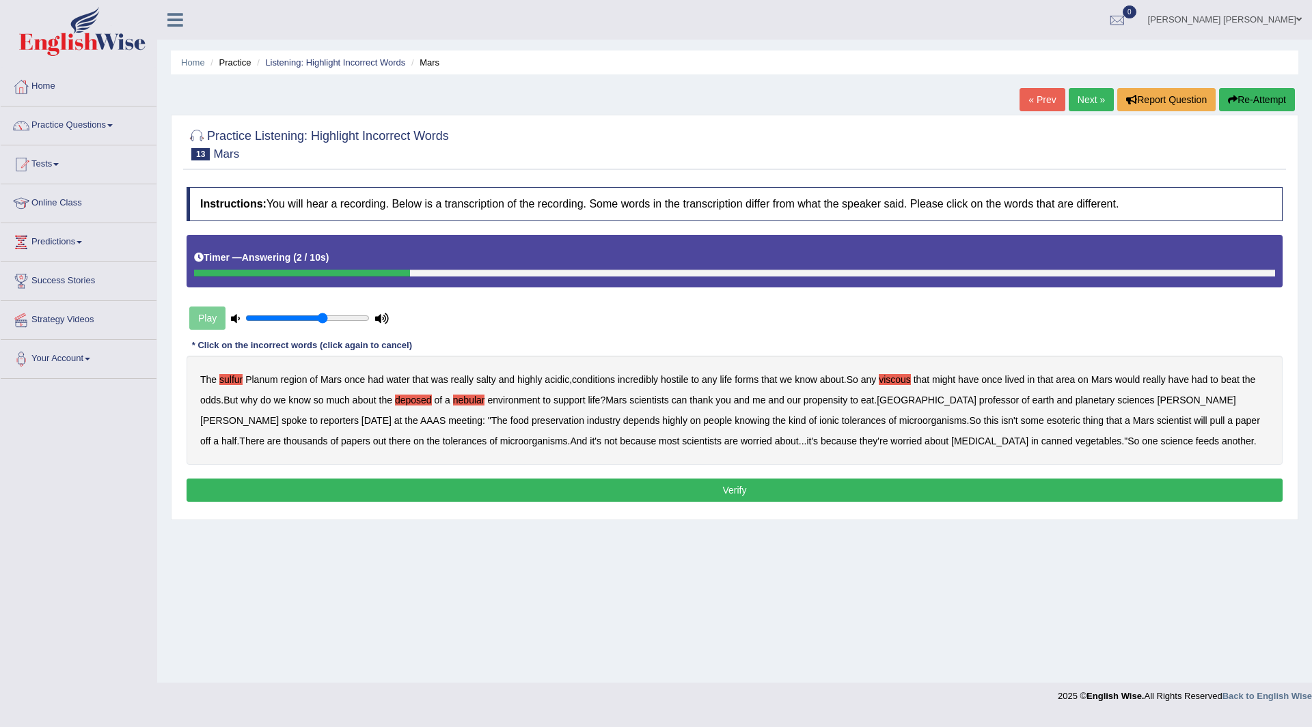
click at [667, 494] on button "Verify" at bounding box center [734, 490] width 1096 height 23
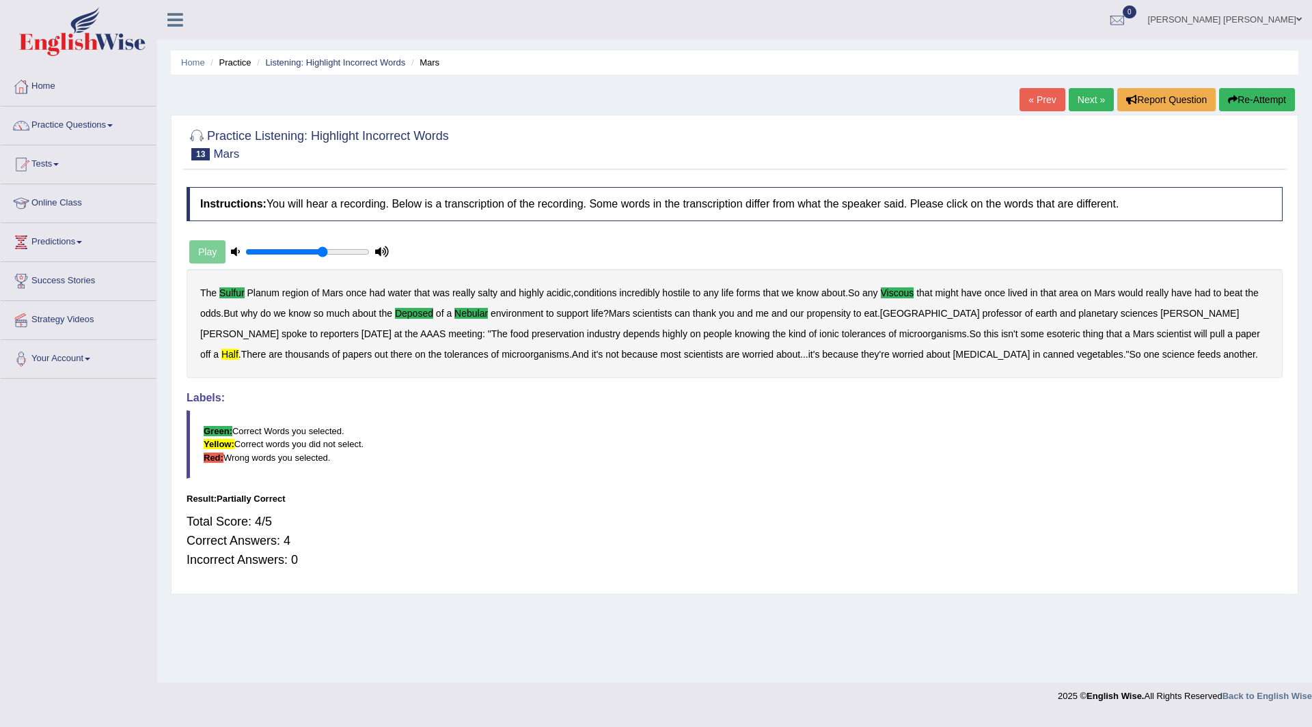
click at [1099, 101] on link "Next »" at bounding box center [1090, 99] width 45 height 23
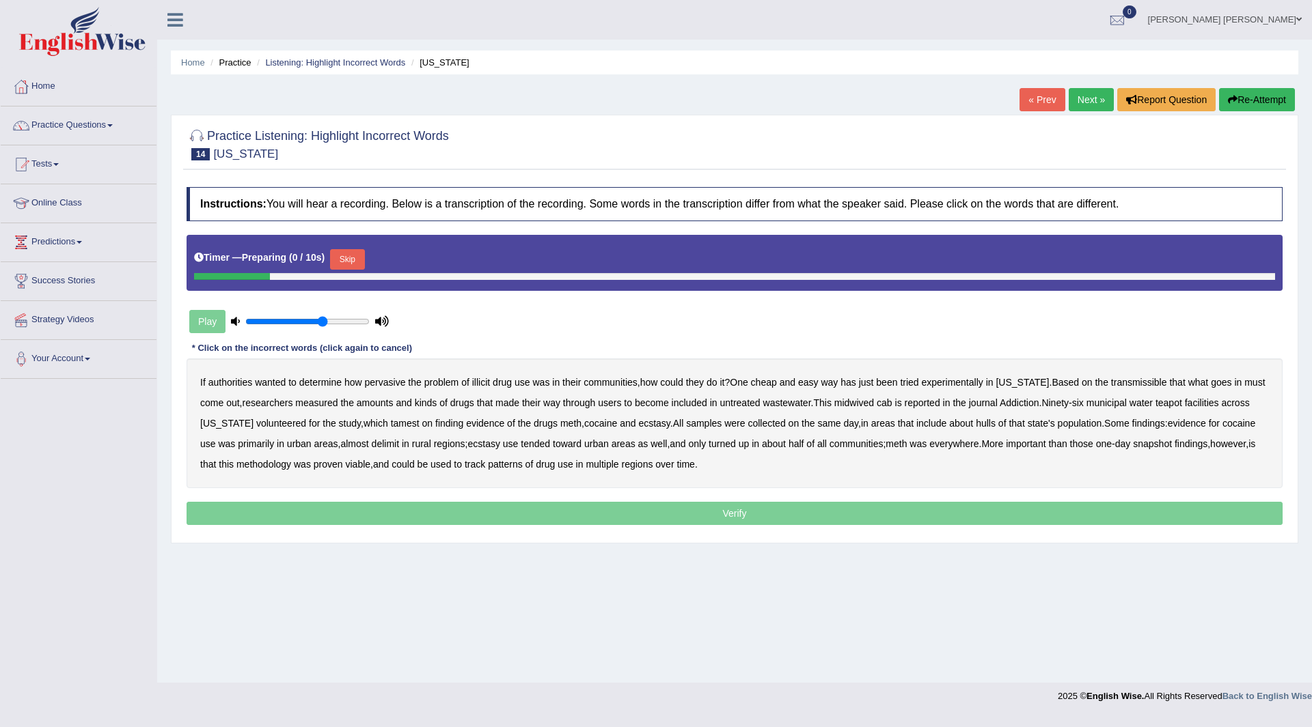
click at [349, 257] on button "Skip" at bounding box center [347, 259] width 34 height 20
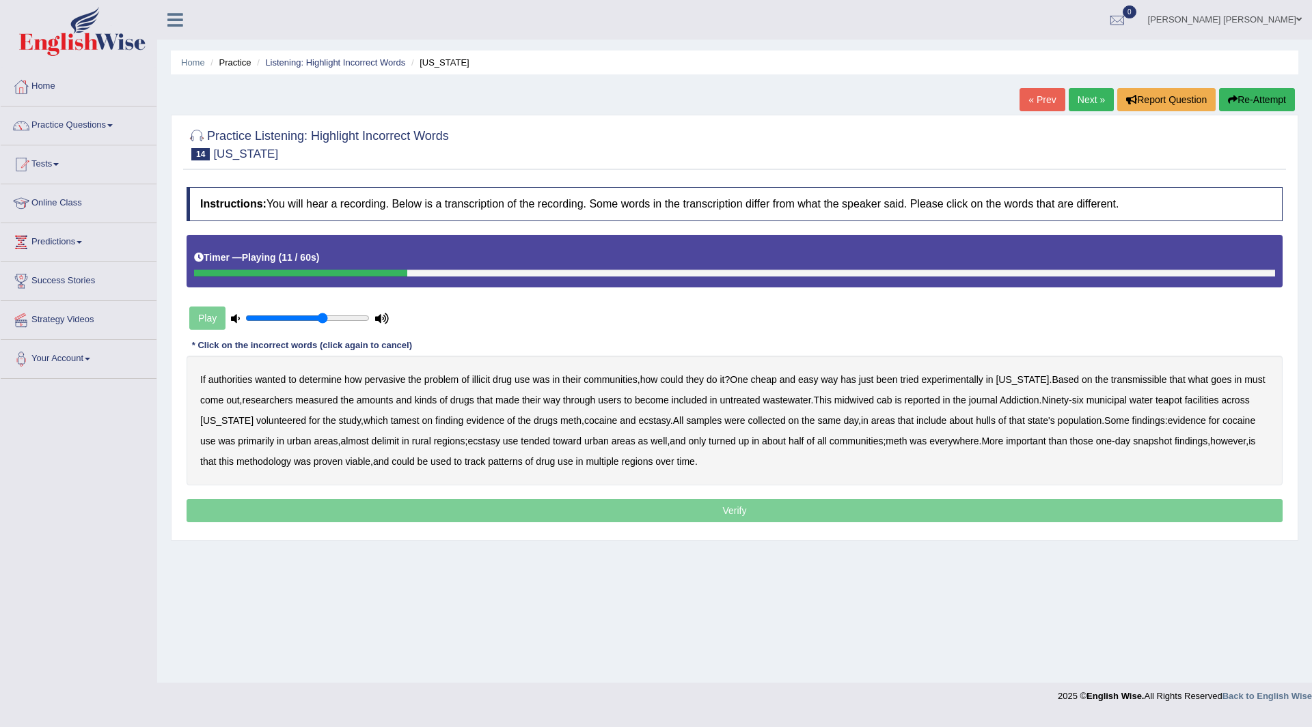
click at [1129, 380] on b "transmissible" at bounding box center [1139, 379] width 56 height 11
click at [872, 399] on b "midwived" at bounding box center [854, 400] width 40 height 11
click at [885, 398] on b "cab" at bounding box center [884, 400] width 16 height 11
click at [391, 421] on b "tamest" at bounding box center [405, 420] width 29 height 11
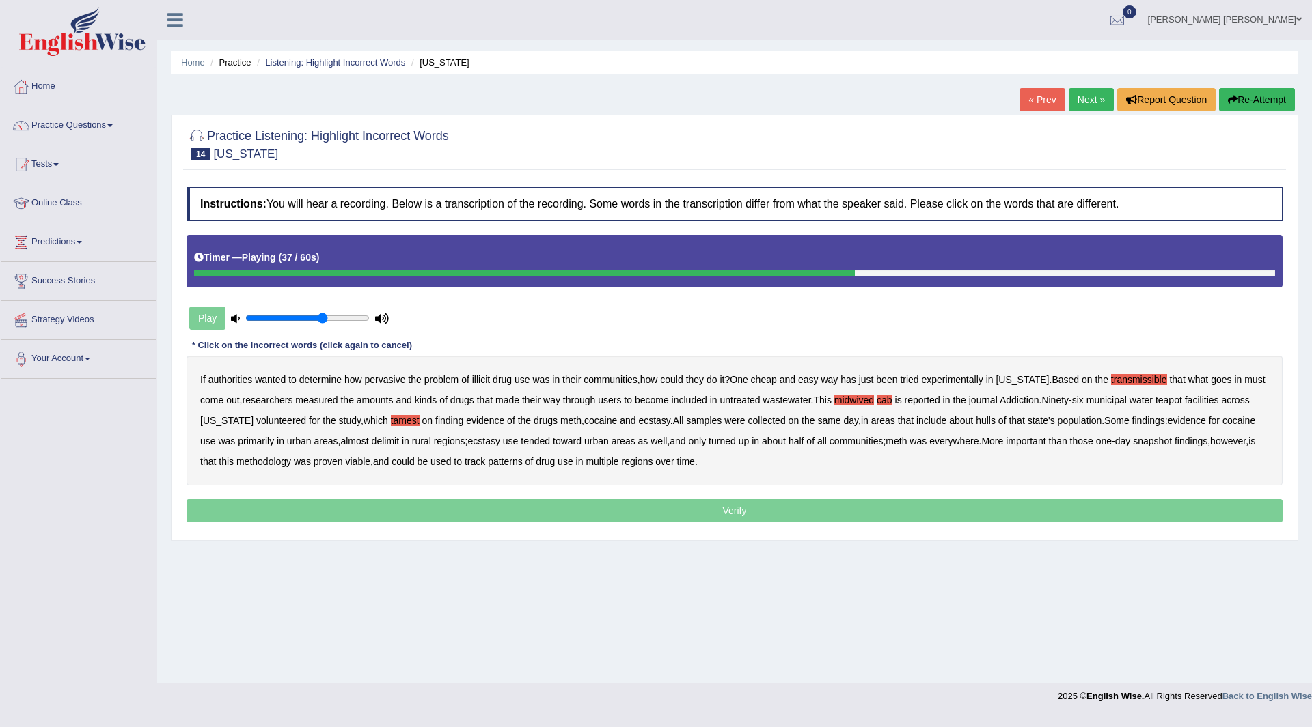
click at [983, 417] on b "hulls" at bounding box center [985, 420] width 20 height 11
click at [372, 439] on b "delimit" at bounding box center [385, 441] width 27 height 11
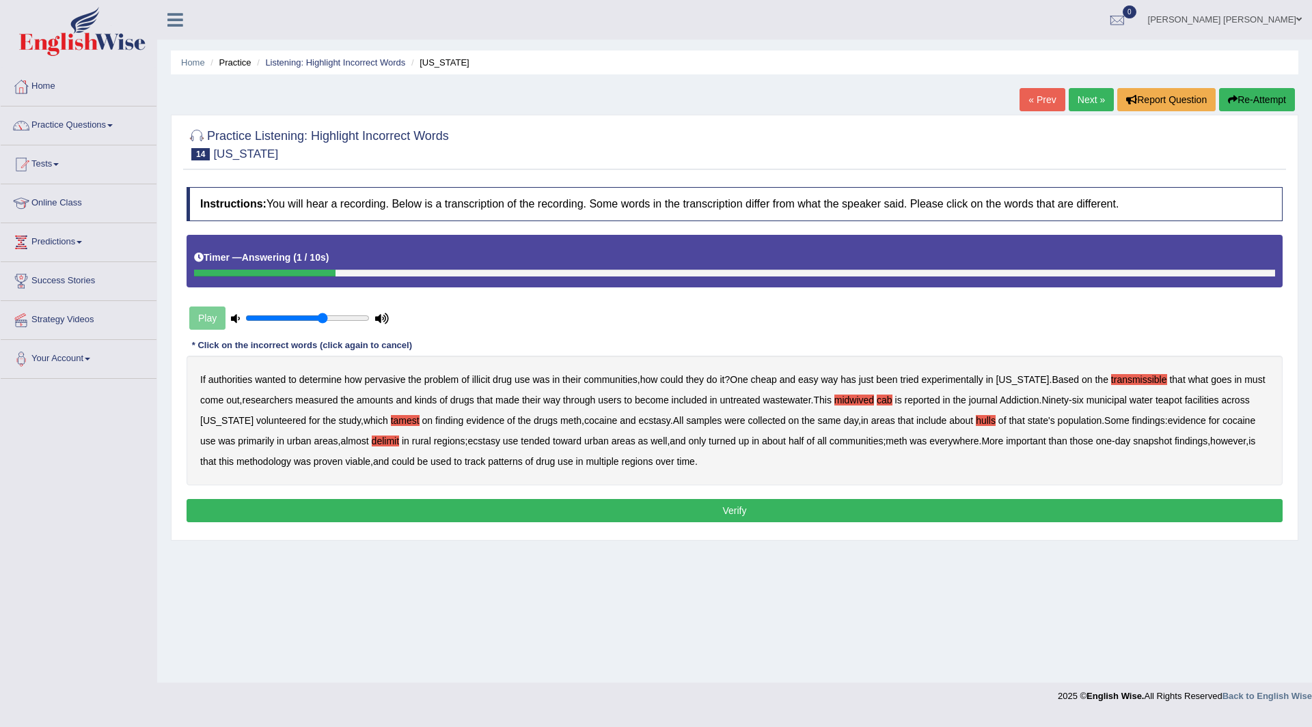
click at [712, 514] on button "Verify" at bounding box center [734, 510] width 1096 height 23
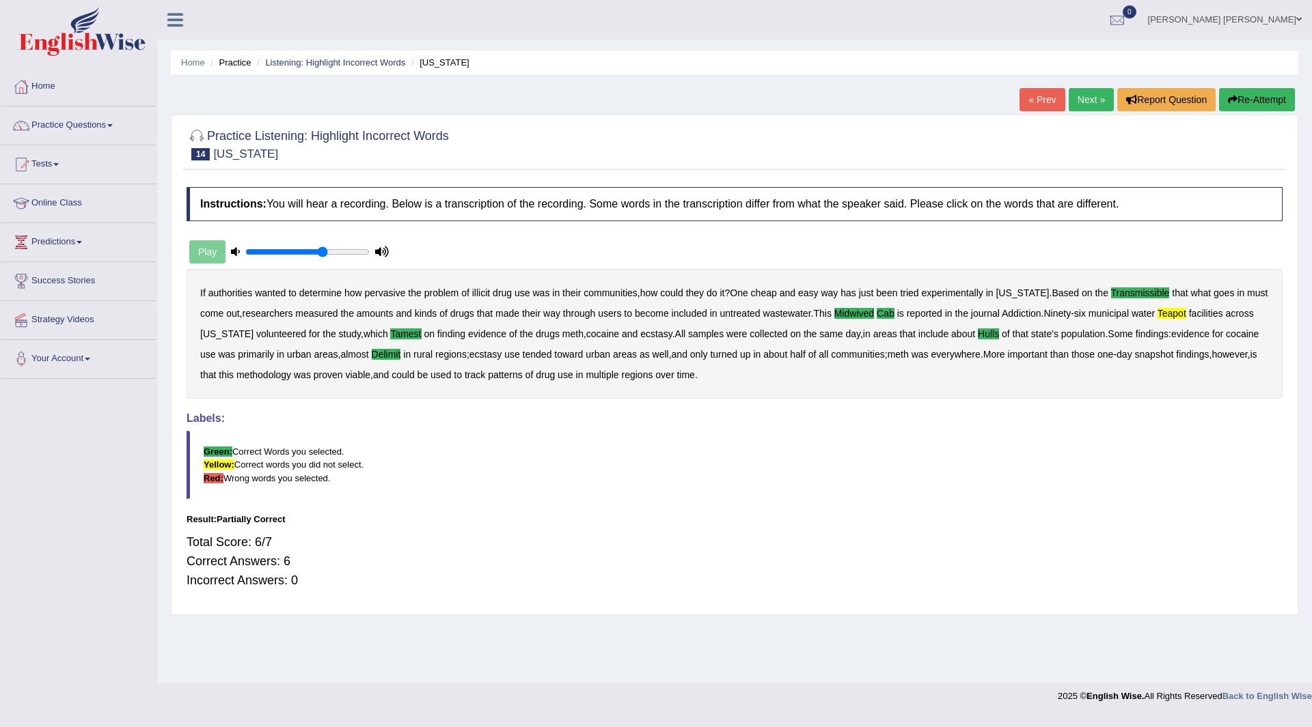
click at [1071, 100] on link "Next »" at bounding box center [1090, 99] width 45 height 23
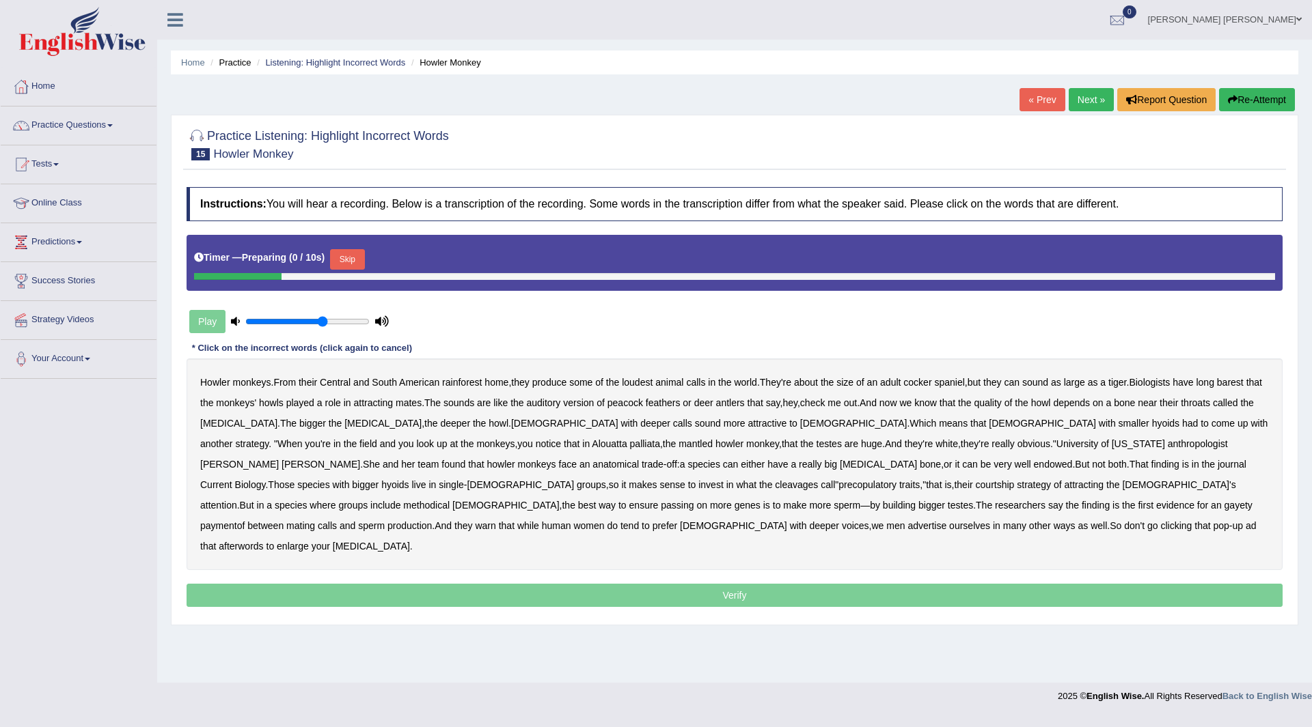
click at [344, 258] on button "Skip" at bounding box center [347, 259] width 34 height 20
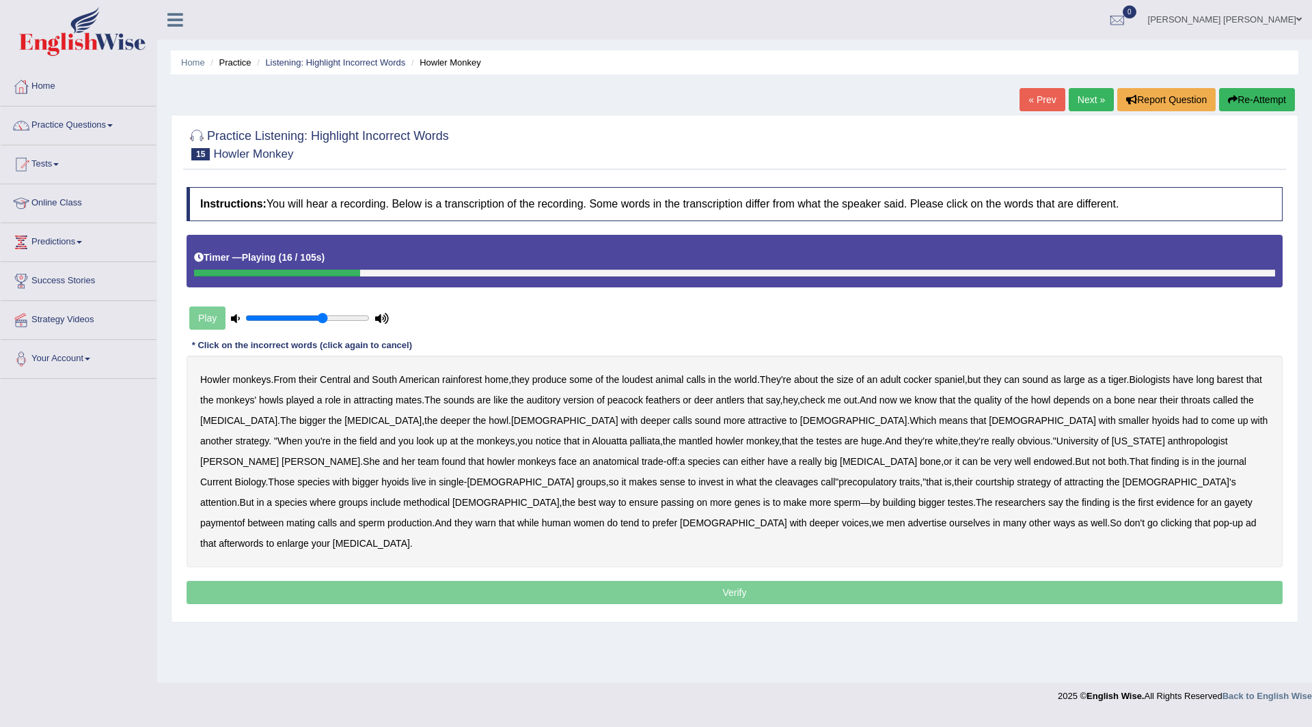
click at [1230, 382] on b "barest" at bounding box center [1230, 379] width 27 height 11
